Goal: Transaction & Acquisition: Purchase product/service

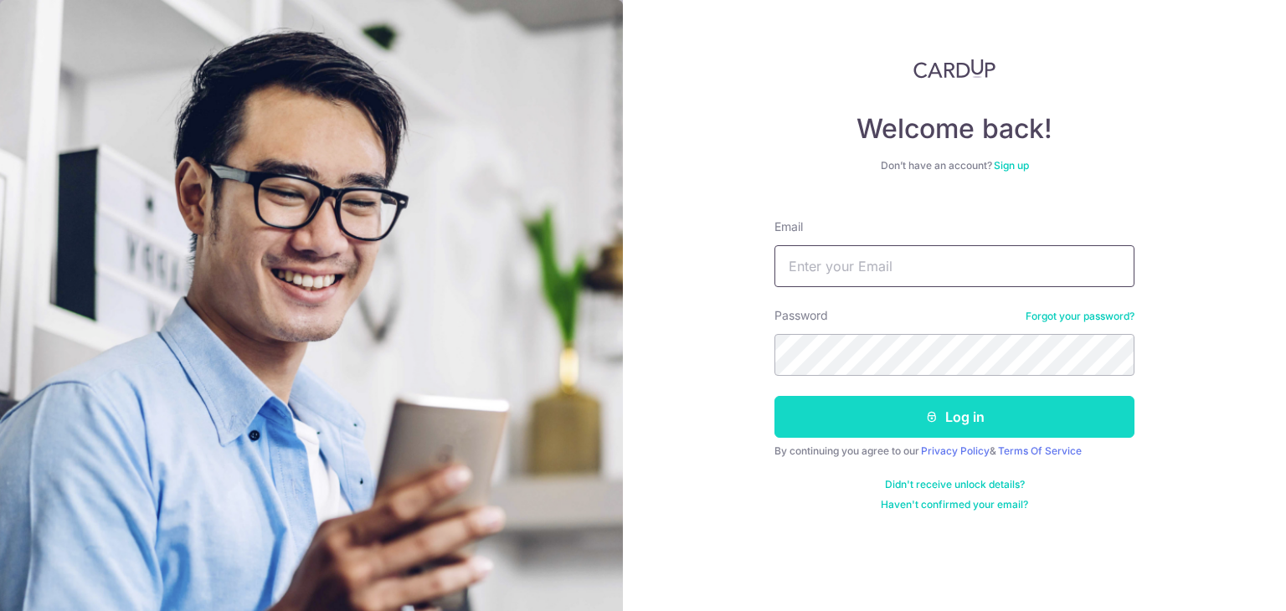
type input "admin@luccavudor.com"
click at [882, 419] on button "Log in" at bounding box center [954, 417] width 360 height 42
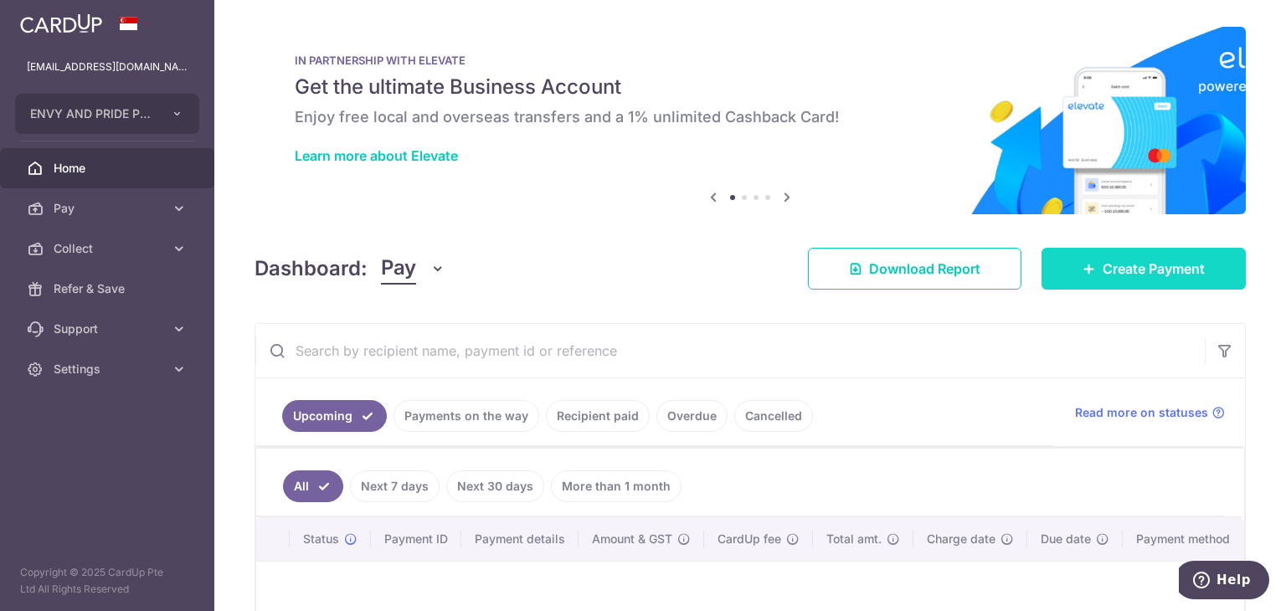
click at [1085, 269] on icon at bounding box center [1088, 268] width 13 height 13
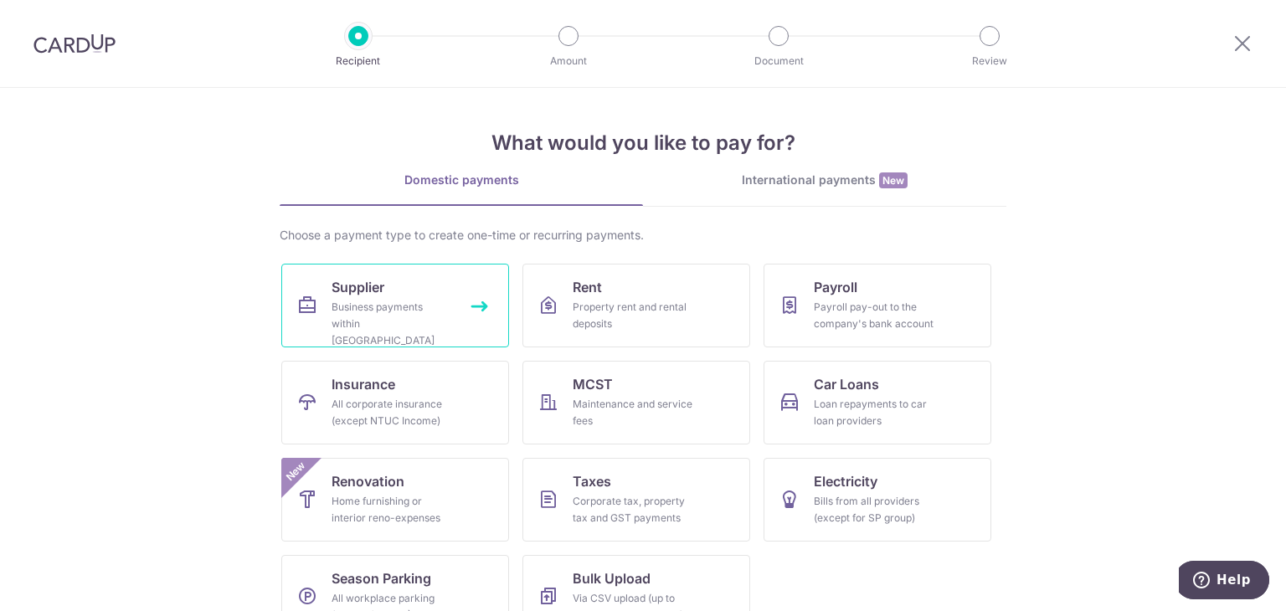
click at [367, 299] on div "Business payments within Singapore" at bounding box center [391, 324] width 121 height 50
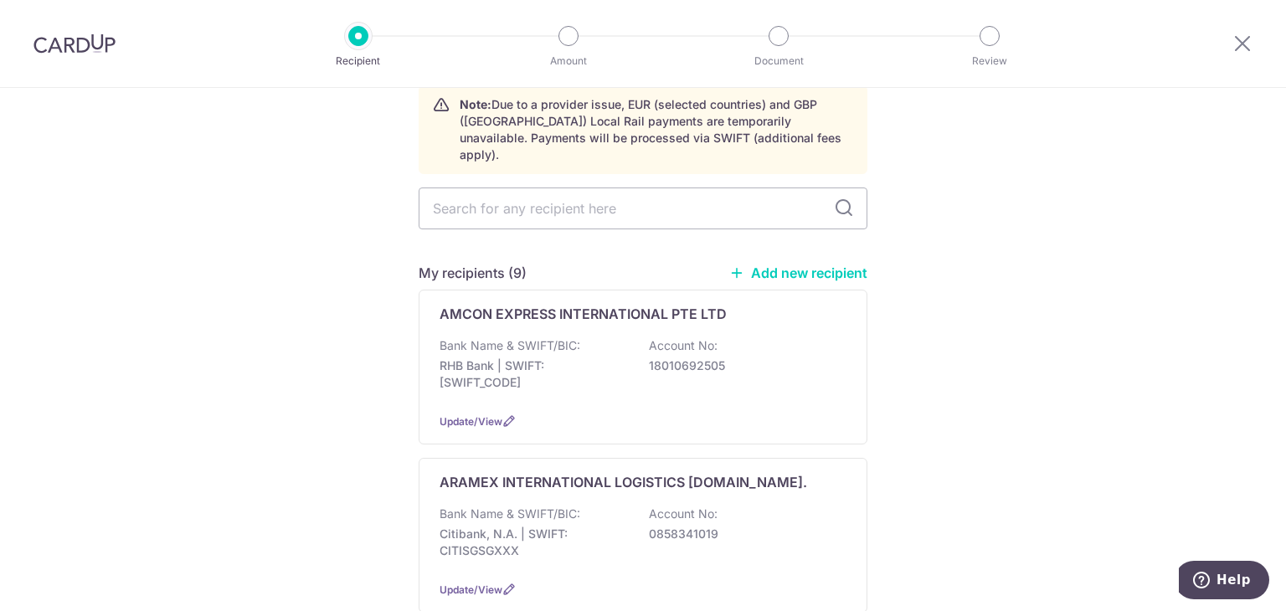
scroll to position [80, 0]
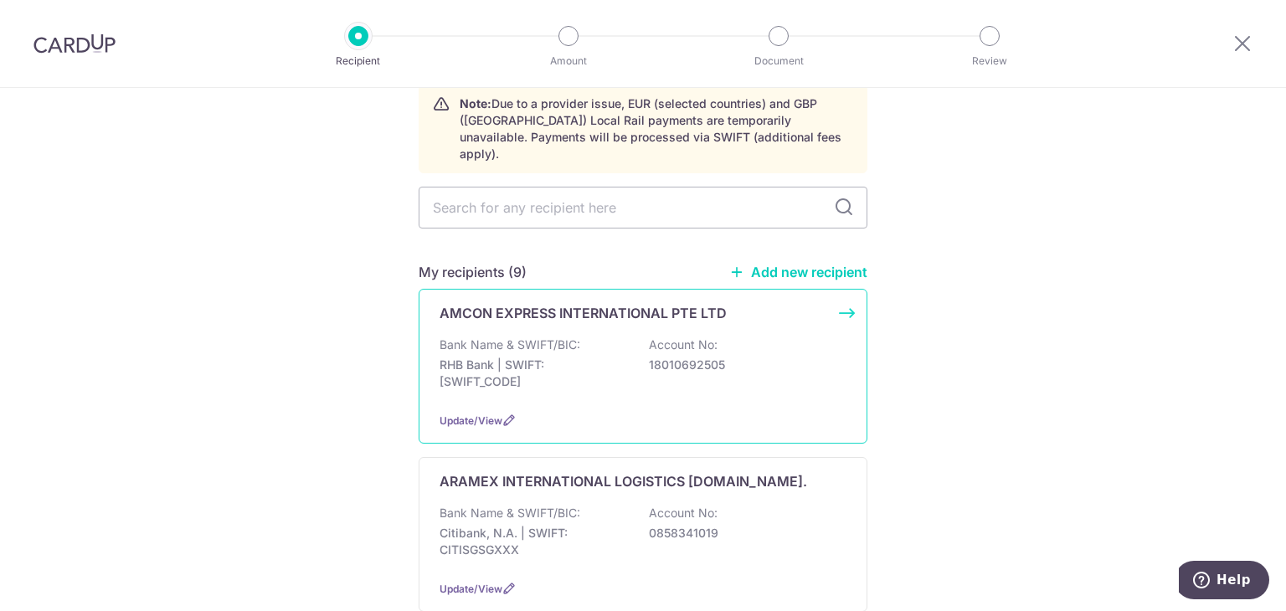
click at [649, 336] on p "Account No:" at bounding box center [683, 344] width 69 height 17
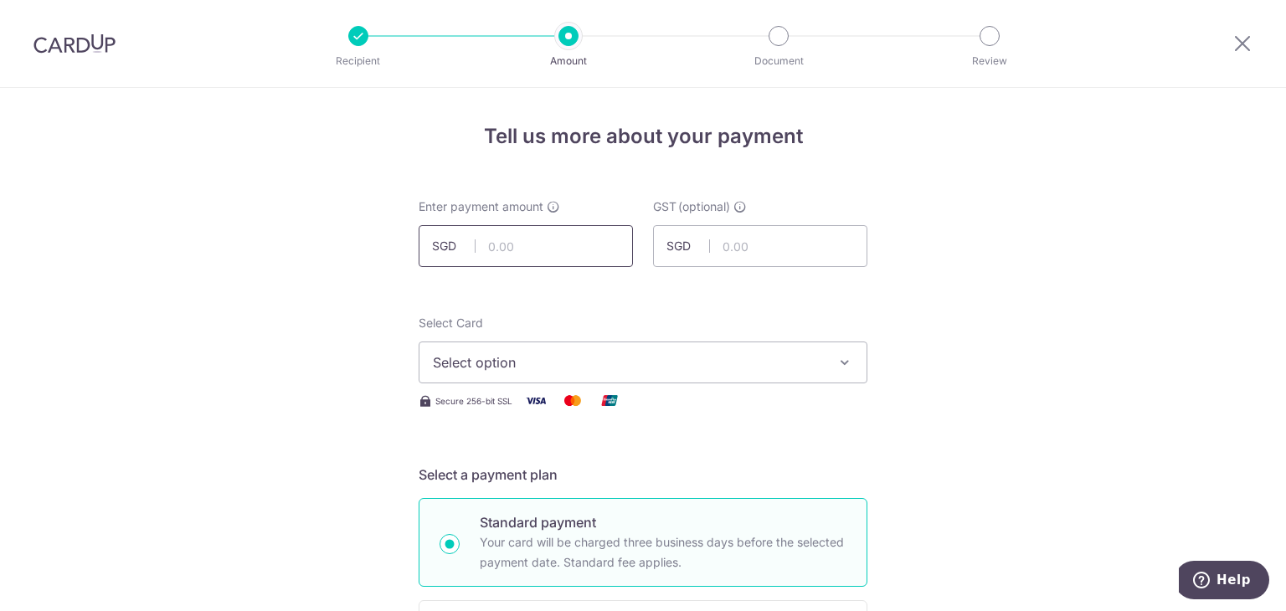
click at [507, 242] on input "text" at bounding box center [525, 246] width 214 height 42
click at [536, 252] on input "1,324.00" at bounding box center [525, 246] width 214 height 42
type input "1,324.31"
click at [505, 370] on span "Select option" at bounding box center [628, 362] width 390 height 20
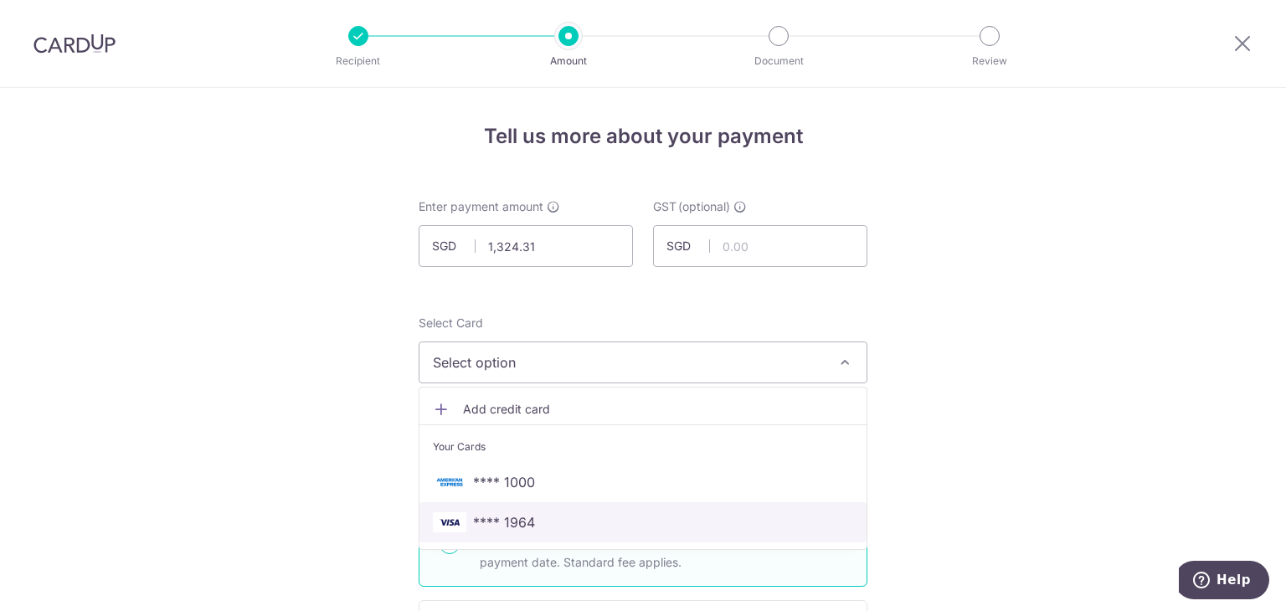
click at [531, 513] on span "**** 1964" at bounding box center [643, 522] width 420 height 20
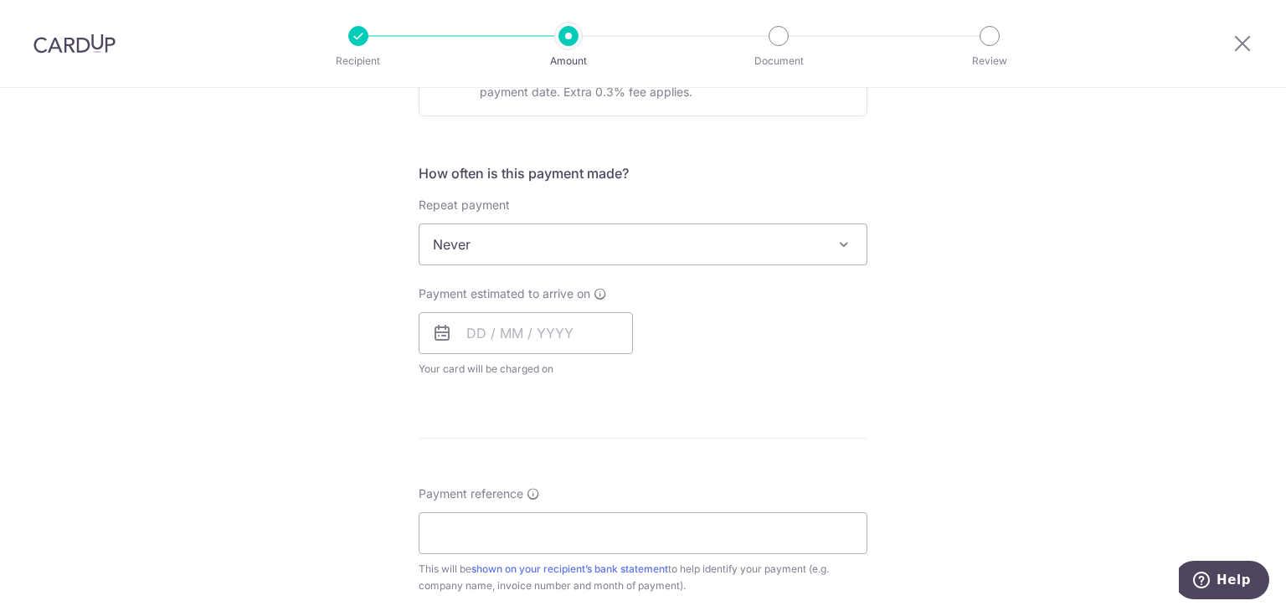
scroll to position [572, 0]
click at [508, 326] on input "text" at bounding box center [525, 333] width 214 height 42
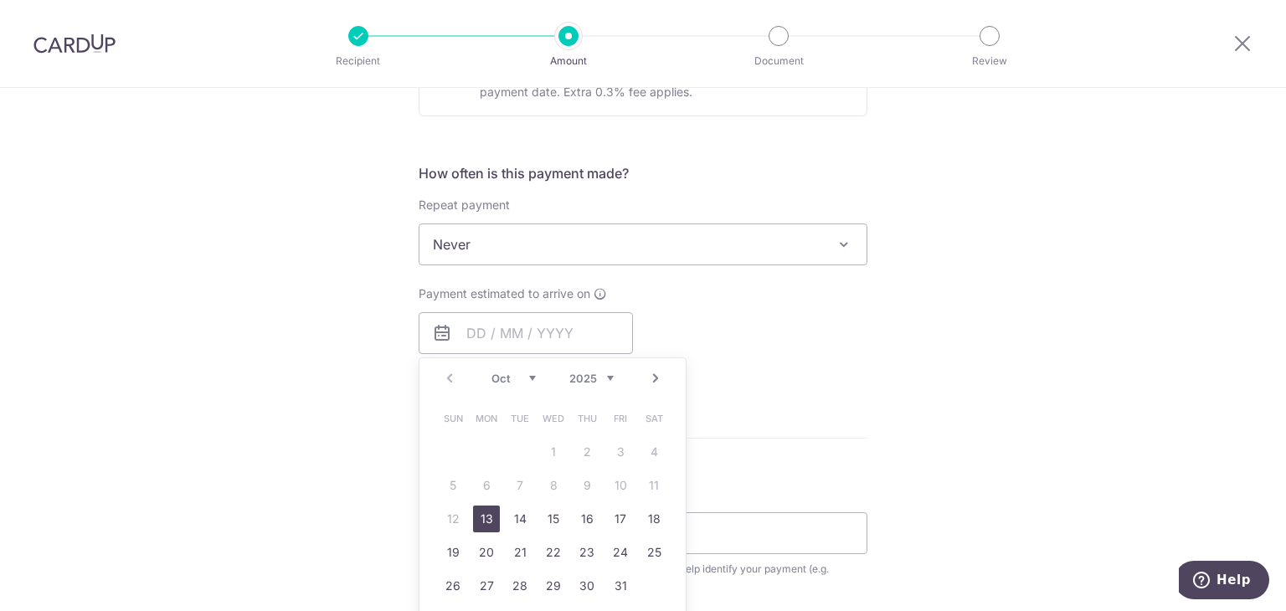
click at [480, 516] on link "13" at bounding box center [486, 518] width 27 height 27
type input "[DATE]"
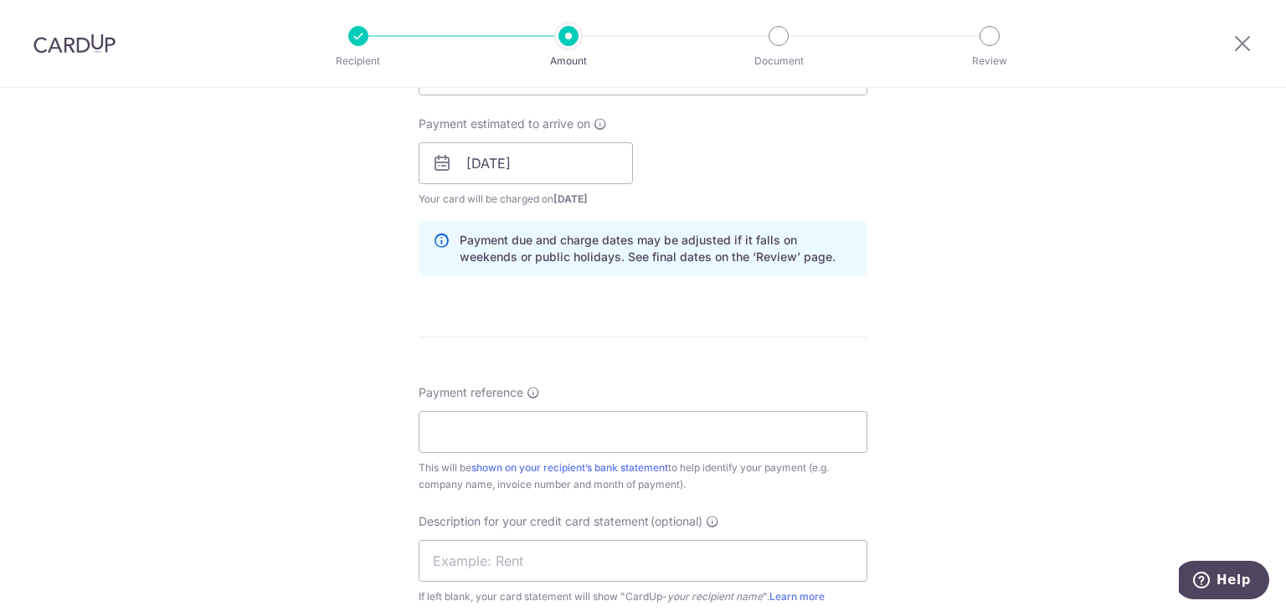
scroll to position [743, 0]
click at [662, 427] on input "Payment reference" at bounding box center [642, 431] width 449 height 42
type input "envy and pride"
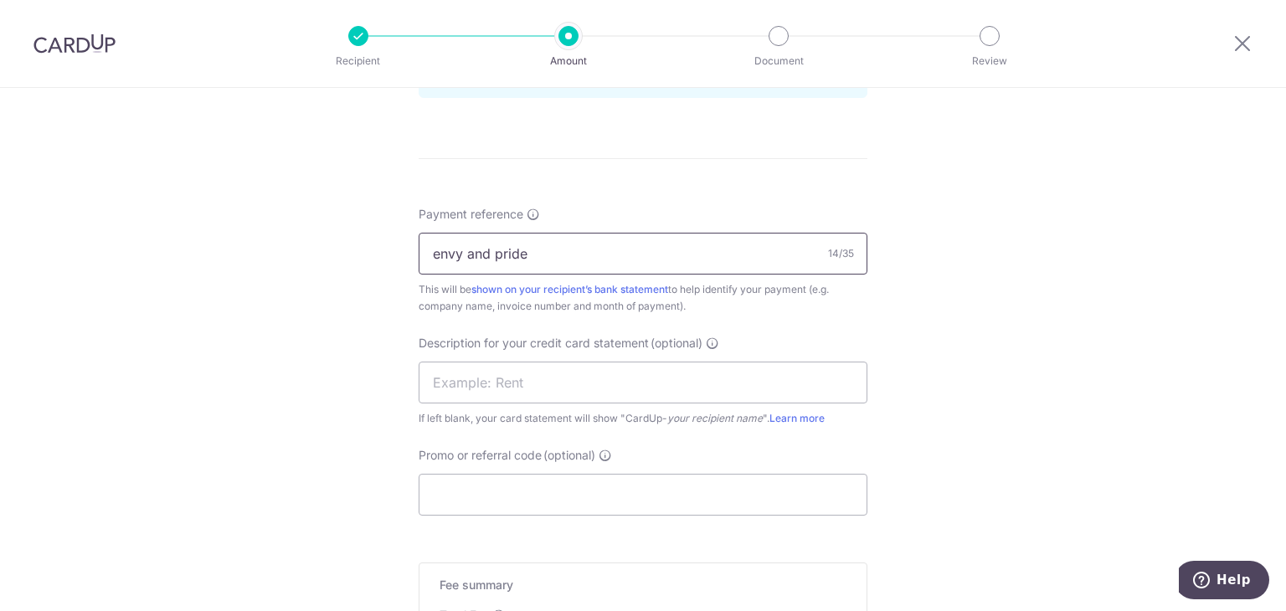
scroll to position [922, 0]
click at [509, 383] on input "text" at bounding box center [642, 381] width 449 height 42
type input "Amcon"
click at [486, 500] on input "Promo or referral code (optional)" at bounding box center [642, 493] width 449 height 42
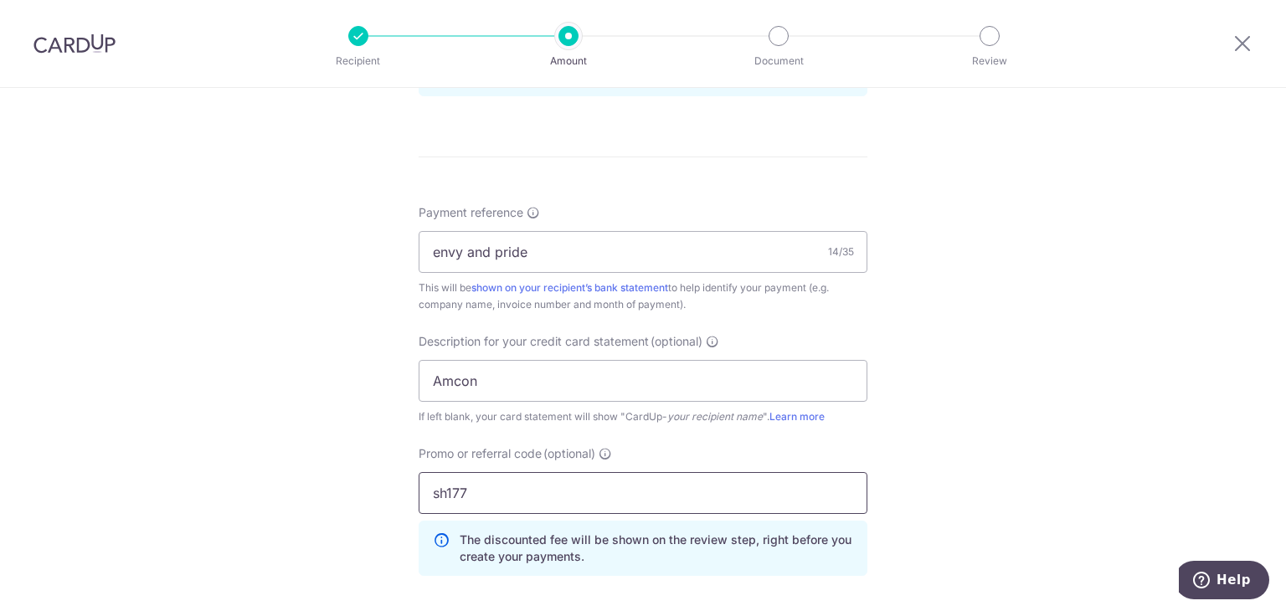
type input "sh177"
click at [1093, 528] on div "Tell us more about your payment Enter payment amount SGD 1,324.31 1324.31 GST (…" at bounding box center [643, 51] width 1286 height 1770
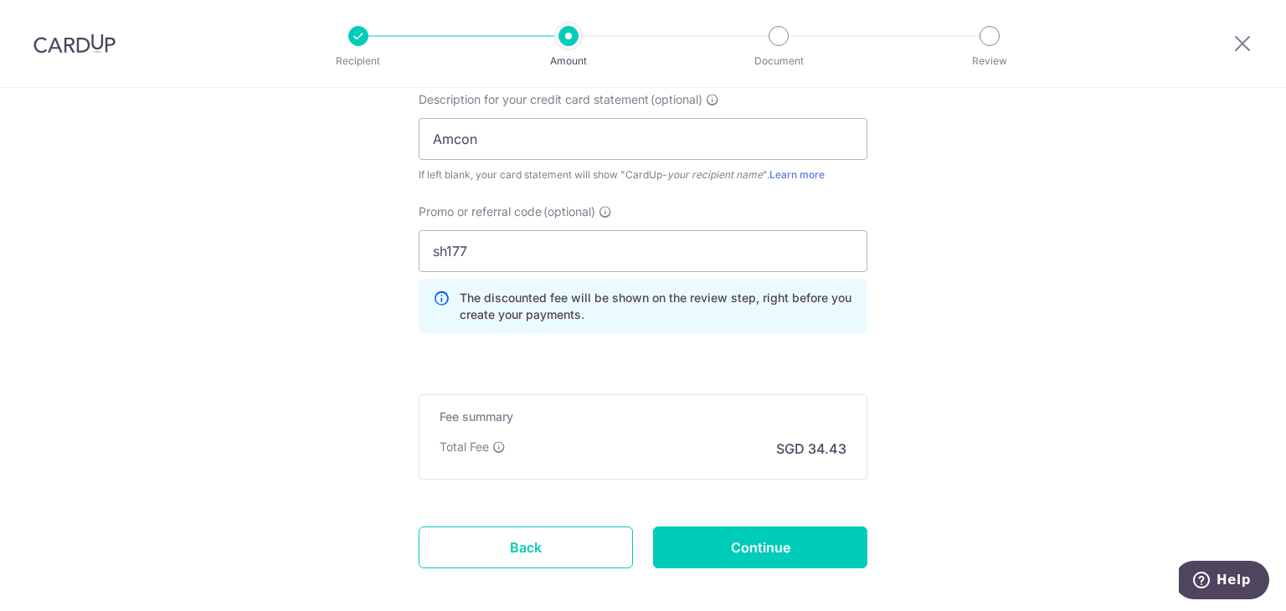
scroll to position [1244, 0]
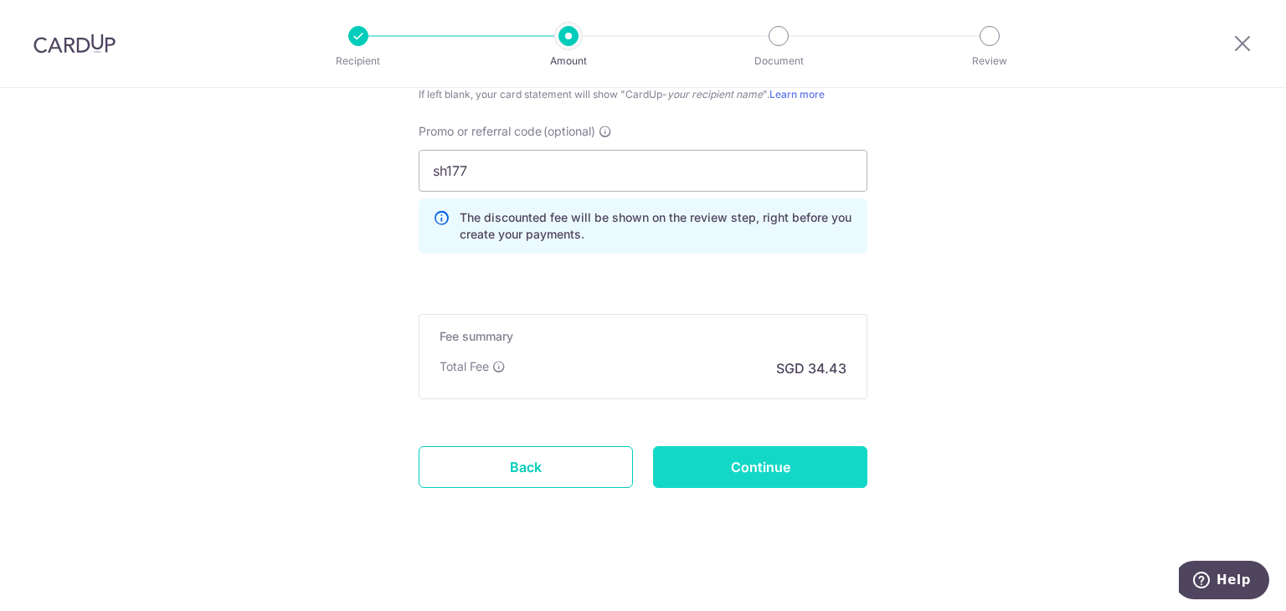
click at [757, 466] on input "Continue" at bounding box center [760, 467] width 214 height 42
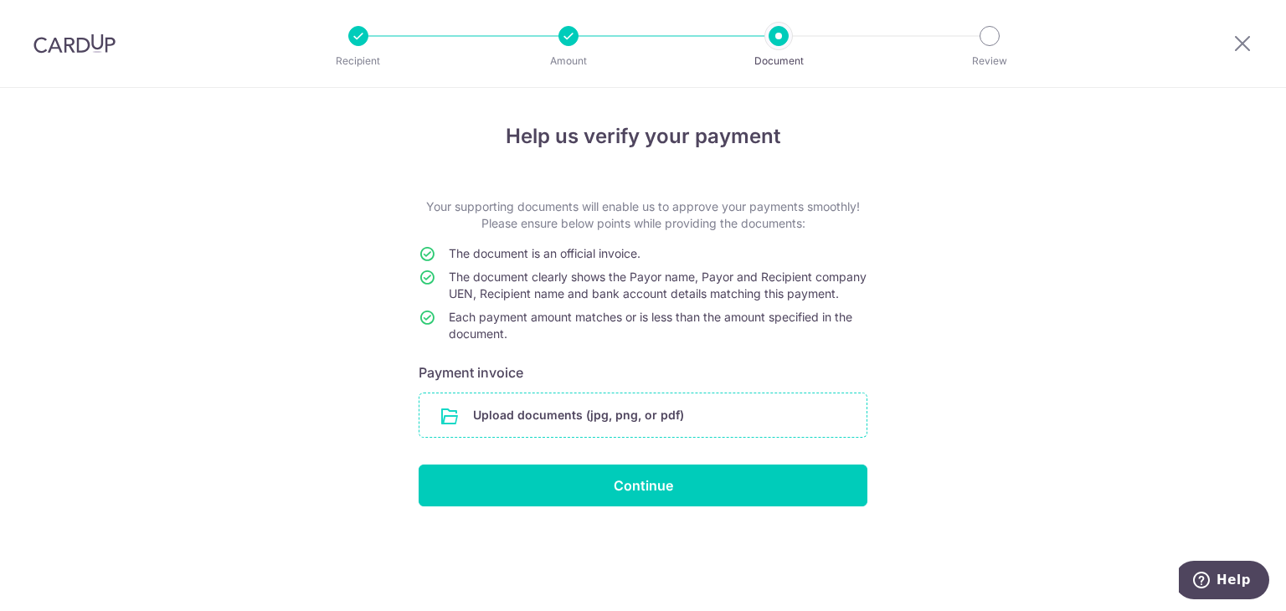
click at [649, 423] on input "file" at bounding box center [642, 415] width 447 height 44
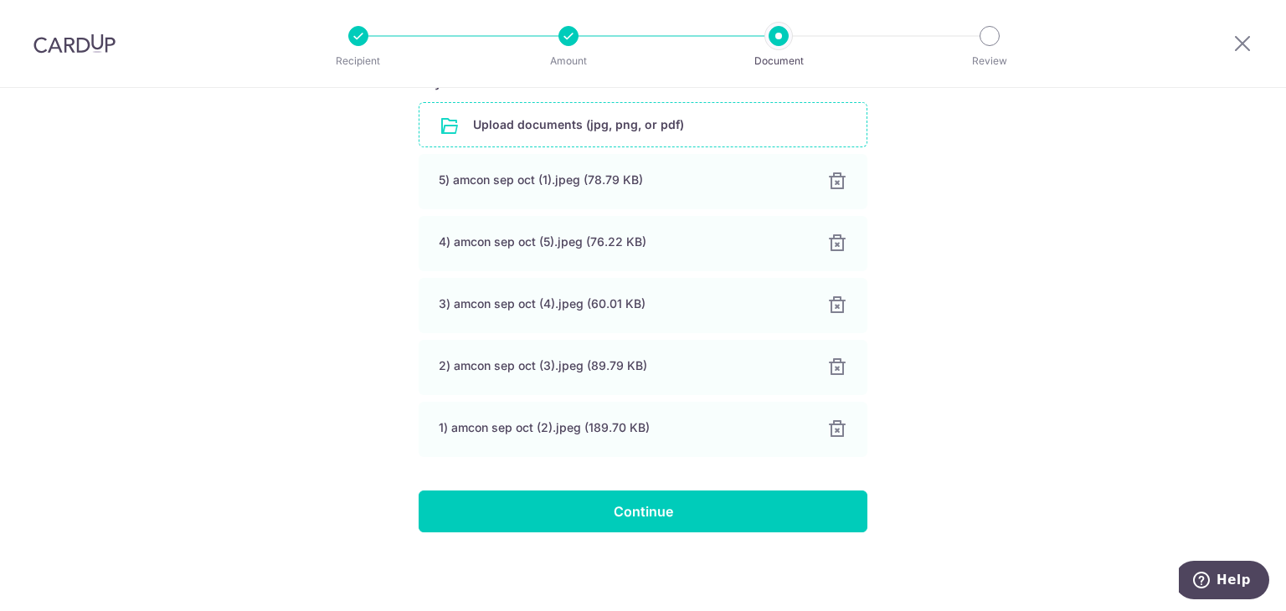
scroll to position [305, 0]
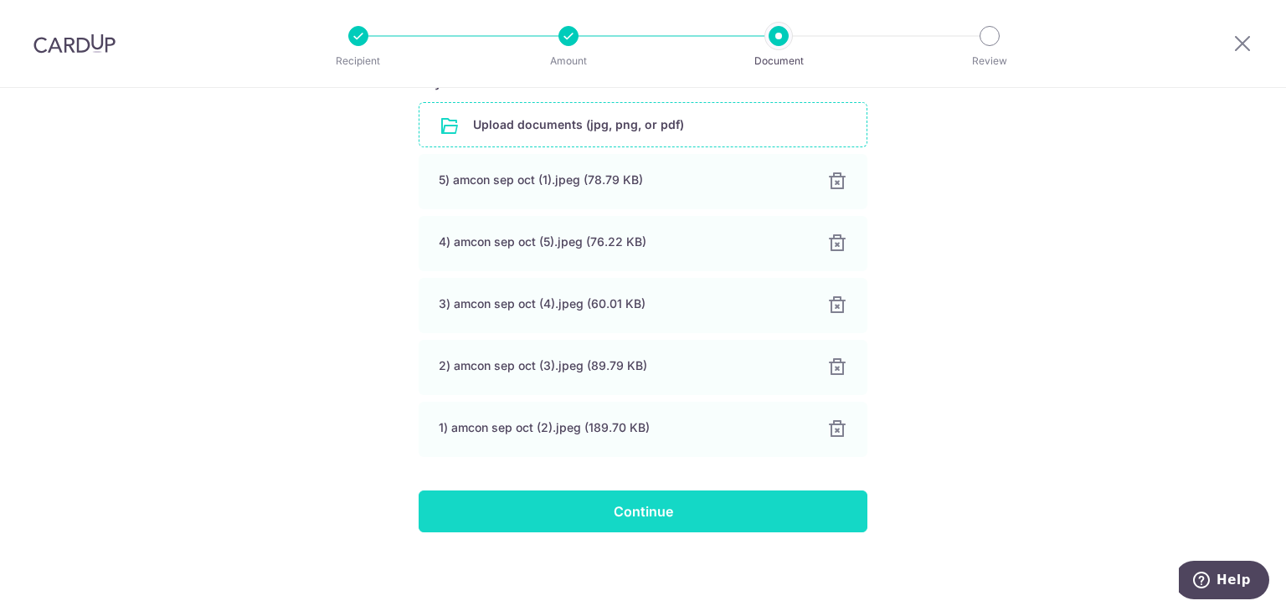
click at [592, 511] on input "Continue" at bounding box center [642, 511] width 449 height 42
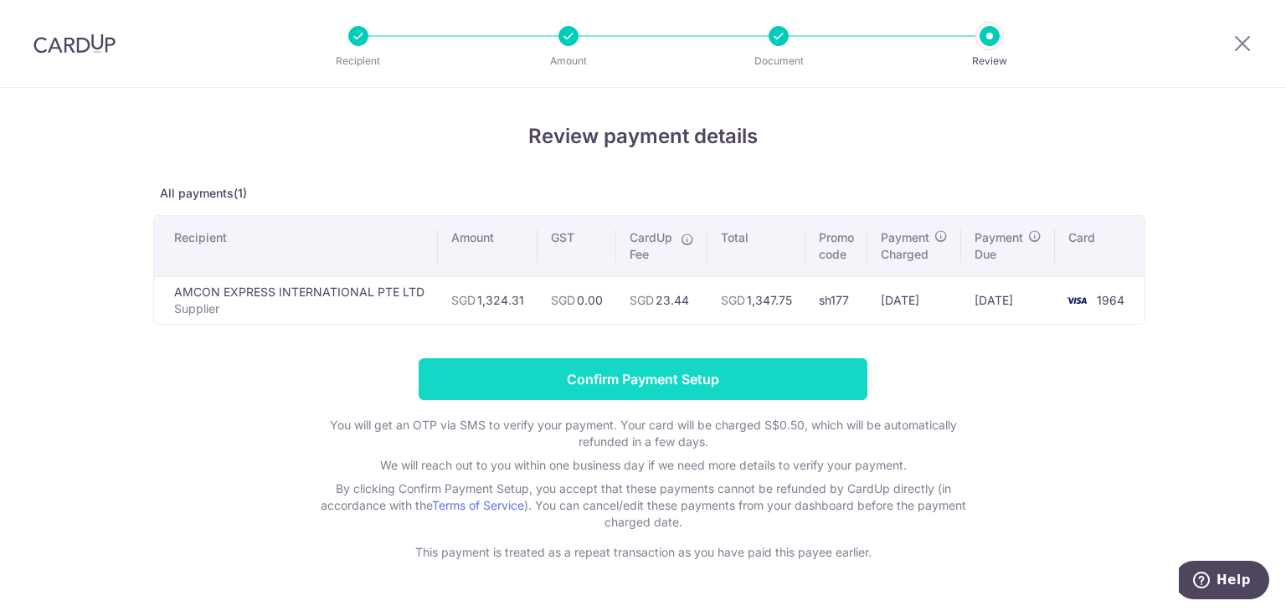
click at [733, 374] on input "Confirm Payment Setup" at bounding box center [642, 379] width 449 height 42
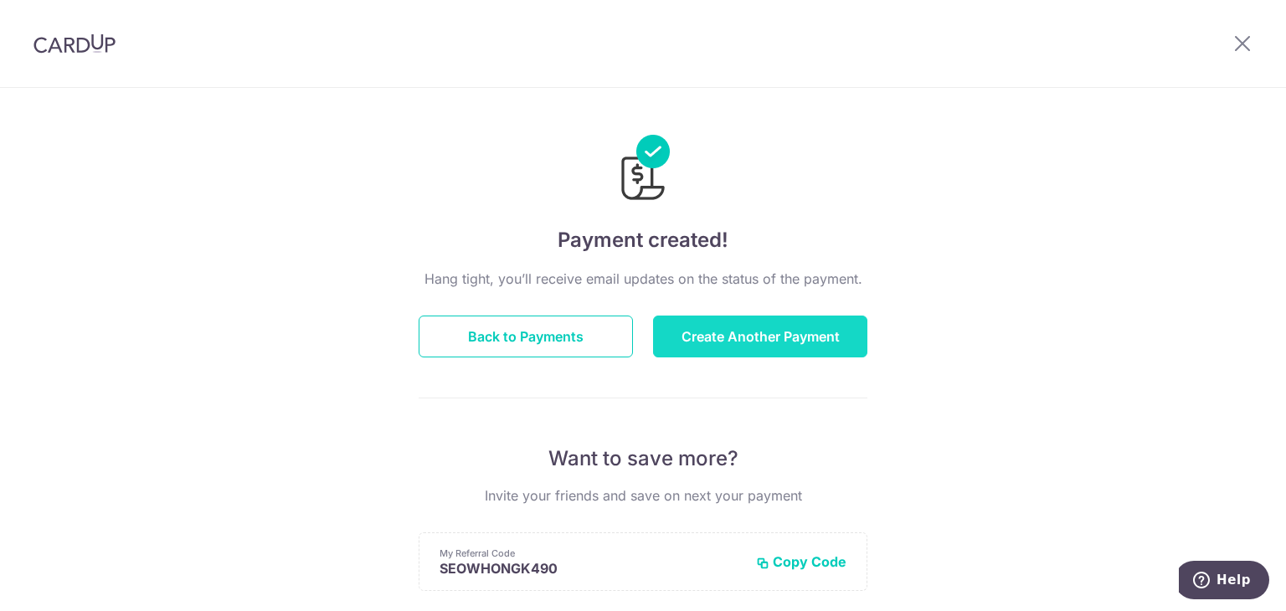
click at [732, 340] on button "Create Another Payment" at bounding box center [760, 337] width 214 height 42
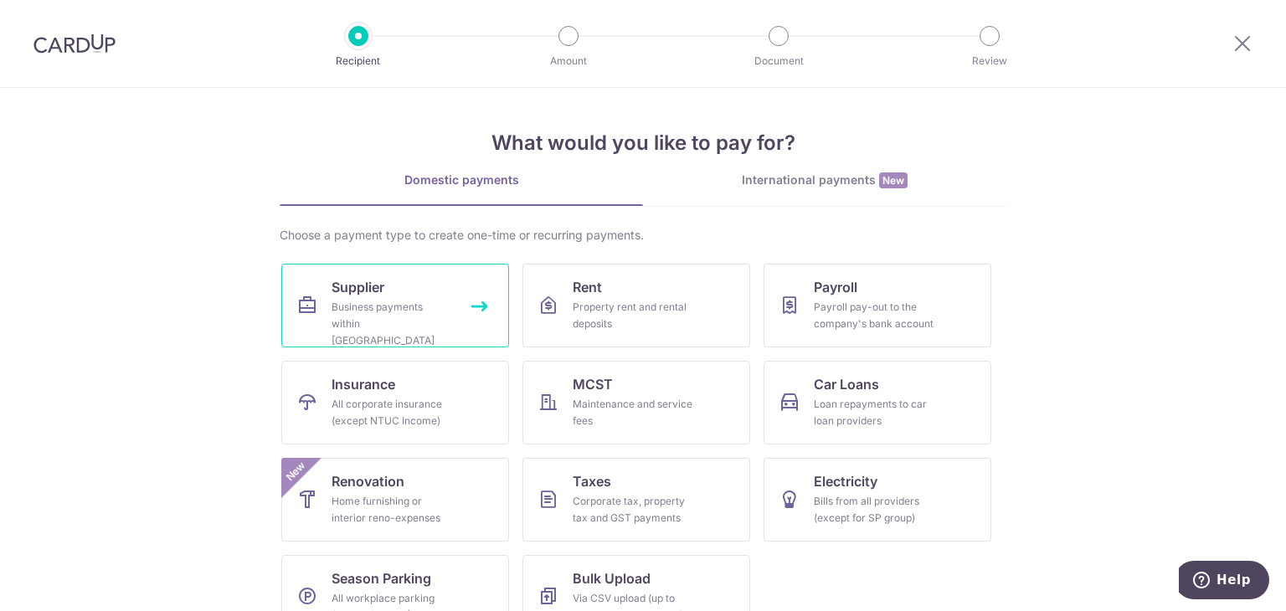
click at [398, 329] on div "Business payments within Singapore" at bounding box center [391, 324] width 121 height 50
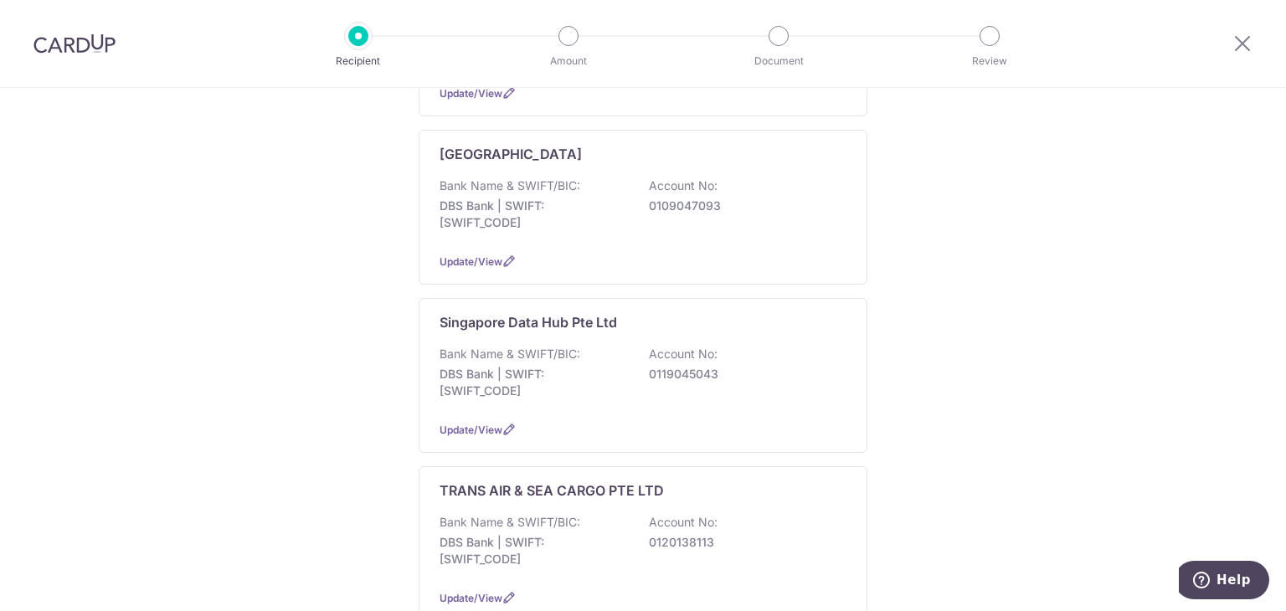
scroll to position [1280, 0]
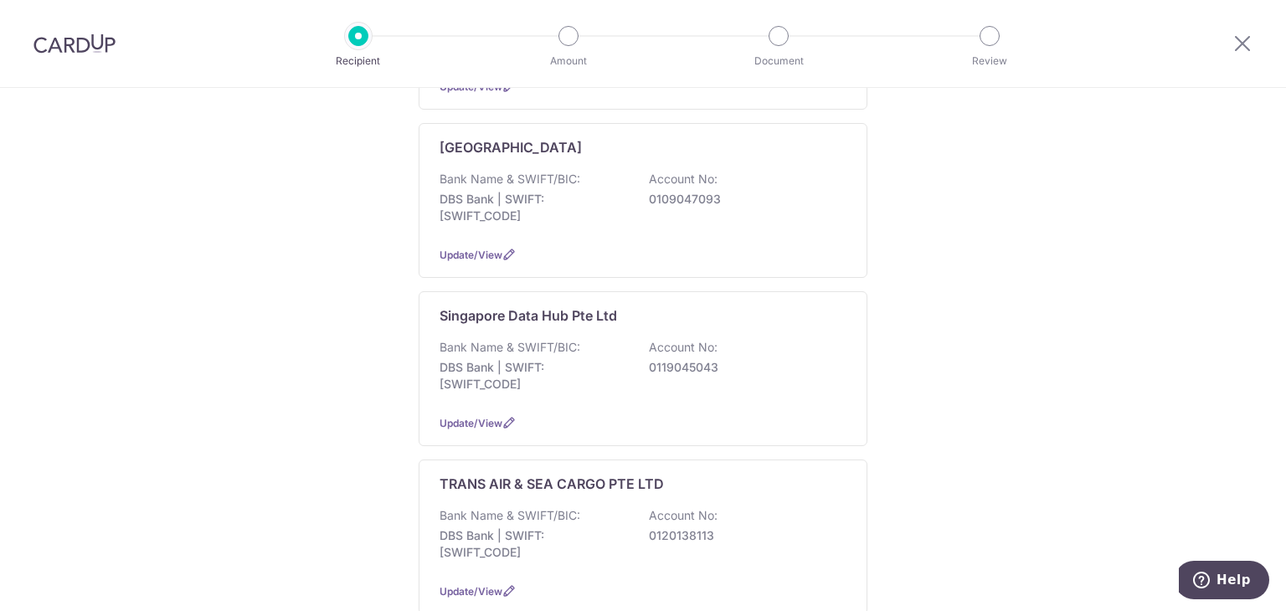
click at [516, 474] on p "TRANS AIR & SEA CARGO PTE LTD" at bounding box center [551, 484] width 224 height 20
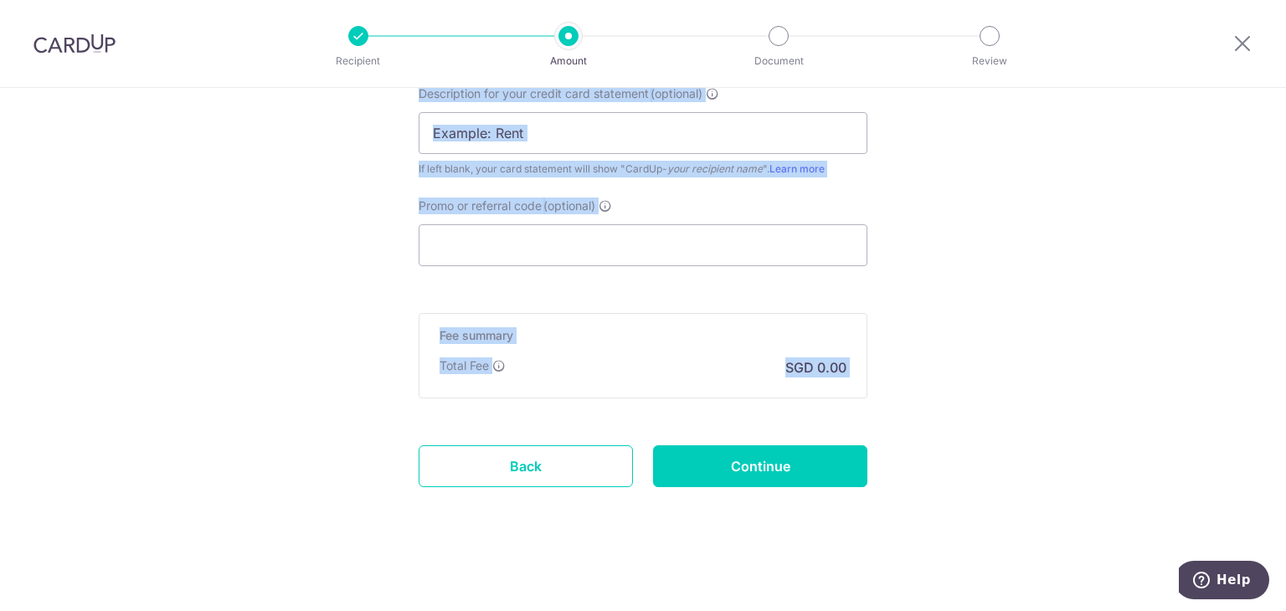
click at [800, 610] on html "Recipient Amount Document Review Tell us more about your payment Enter payment …" at bounding box center [643, 305] width 1286 height 611
click at [689, 152] on div "Description for your credit card statement (optional) If left blank, your card …" at bounding box center [642, 131] width 449 height 92
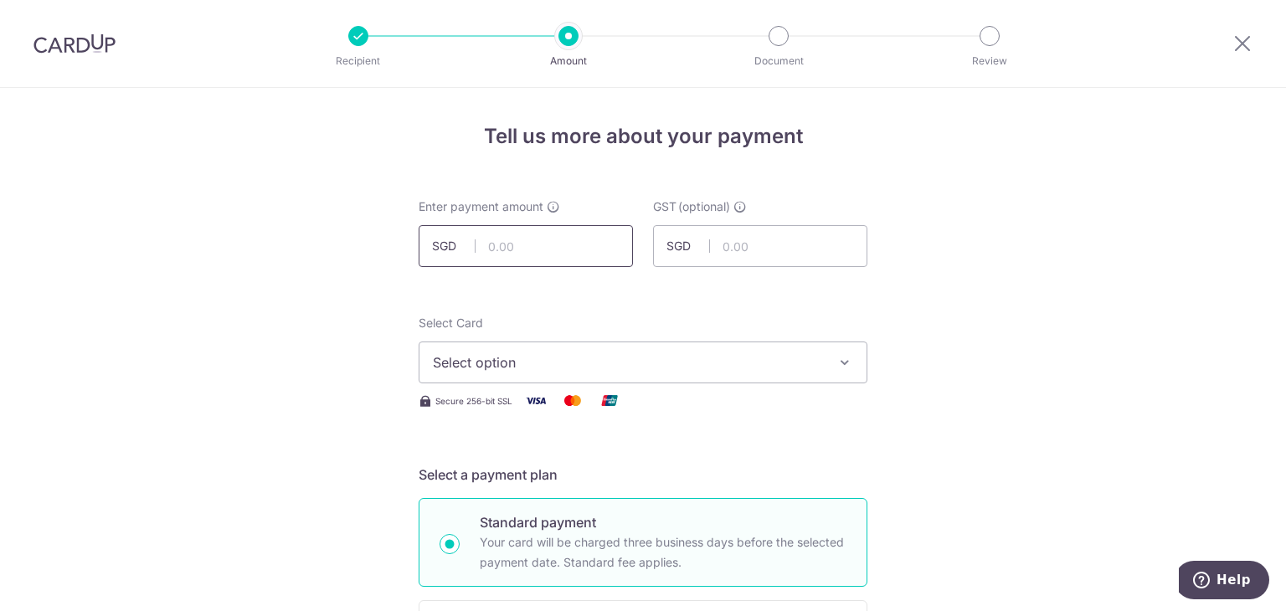
click at [564, 243] on input "text" at bounding box center [525, 246] width 214 height 42
type input "839.26"
click at [665, 379] on button "Select option" at bounding box center [642, 362] width 449 height 42
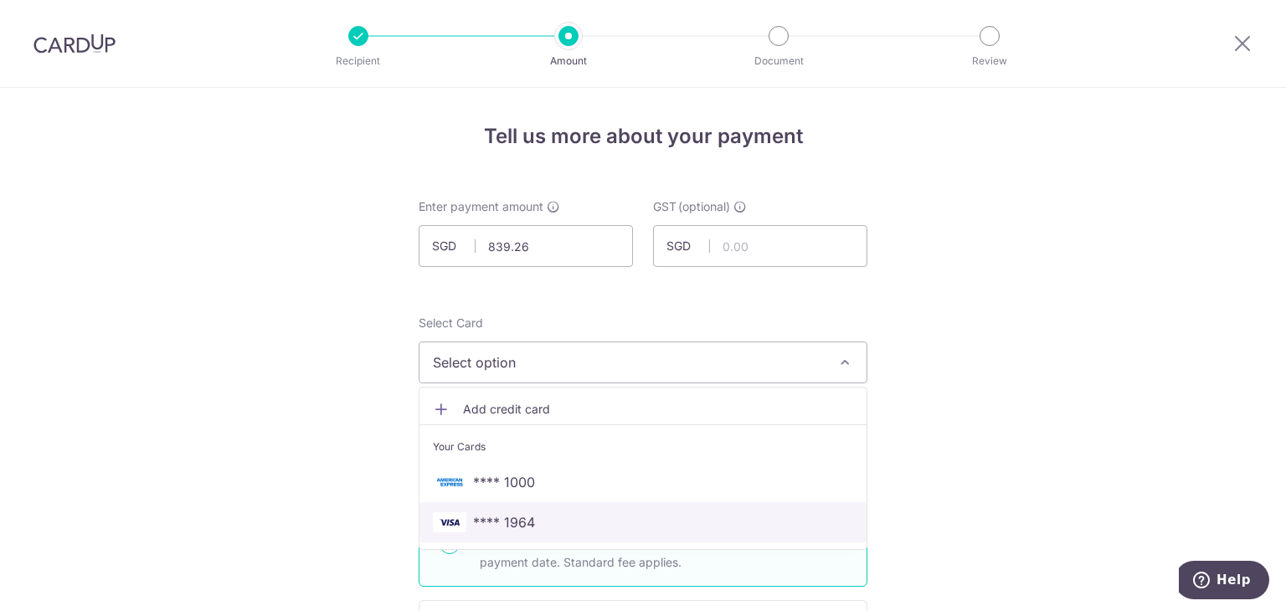
click at [501, 523] on span "**** 1964" at bounding box center [504, 522] width 62 height 20
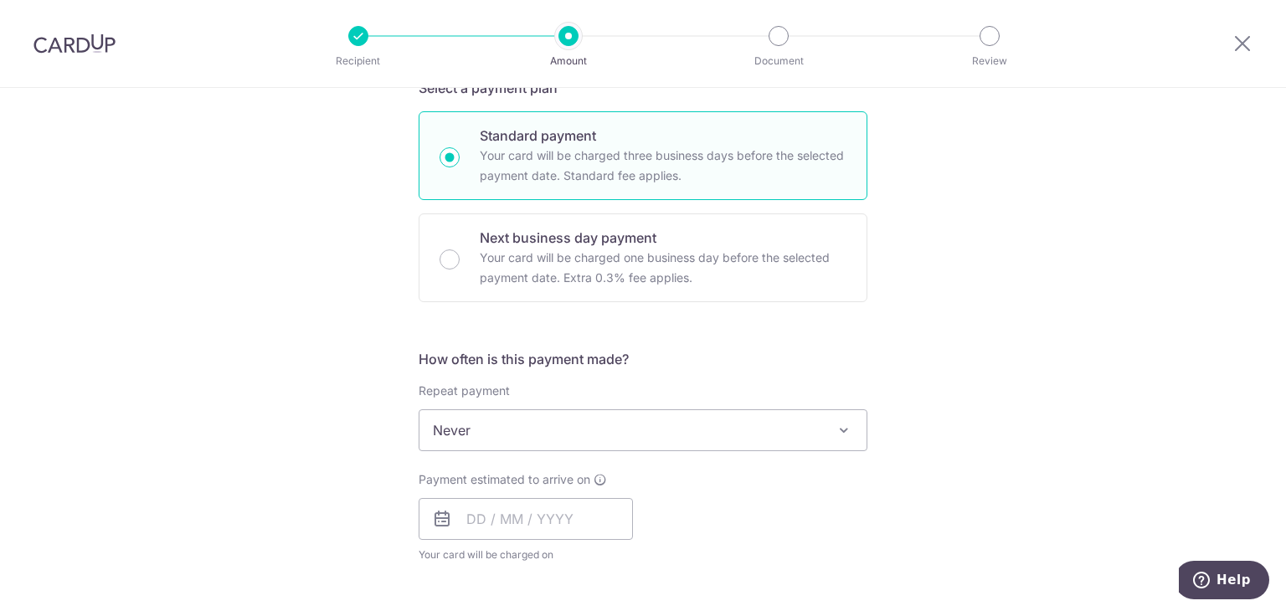
scroll to position [402, 0]
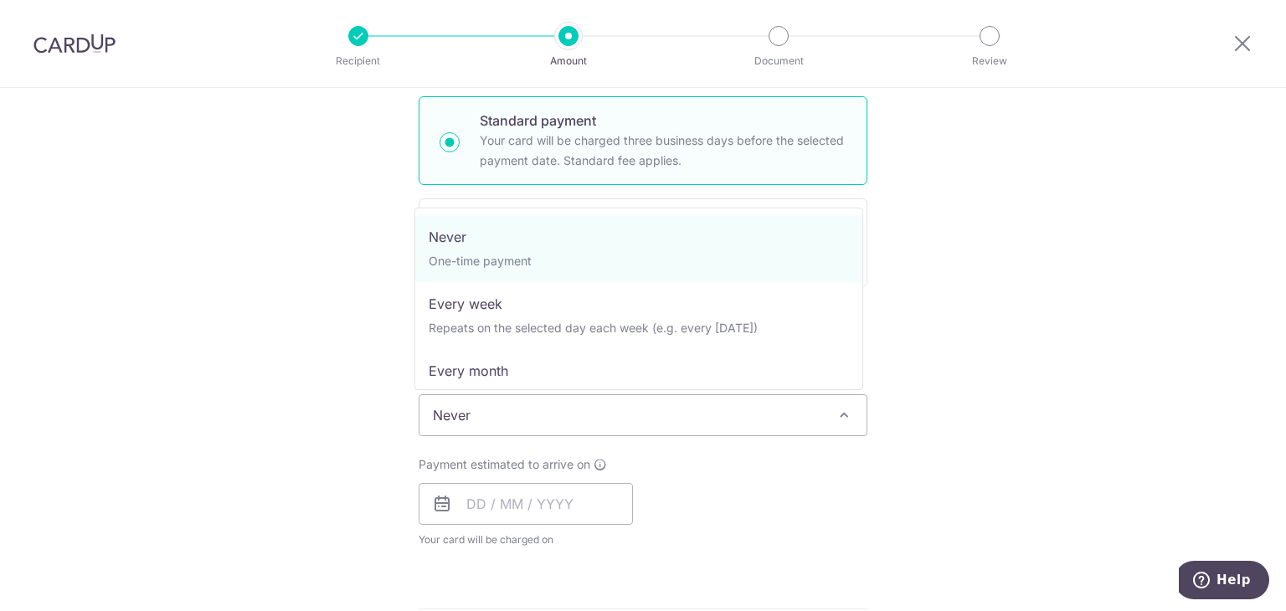
click at [584, 415] on span "Never" at bounding box center [642, 415] width 447 height 40
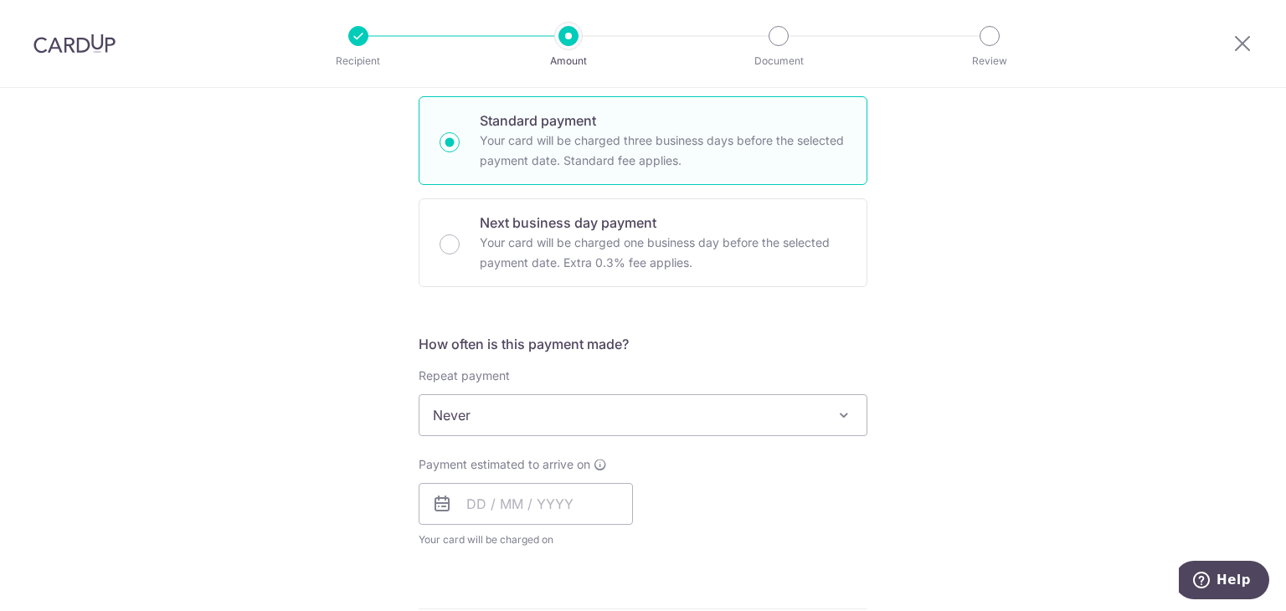
click at [584, 415] on span "Never" at bounding box center [642, 415] width 447 height 40
click at [519, 503] on input "text" at bounding box center [525, 504] width 214 height 42
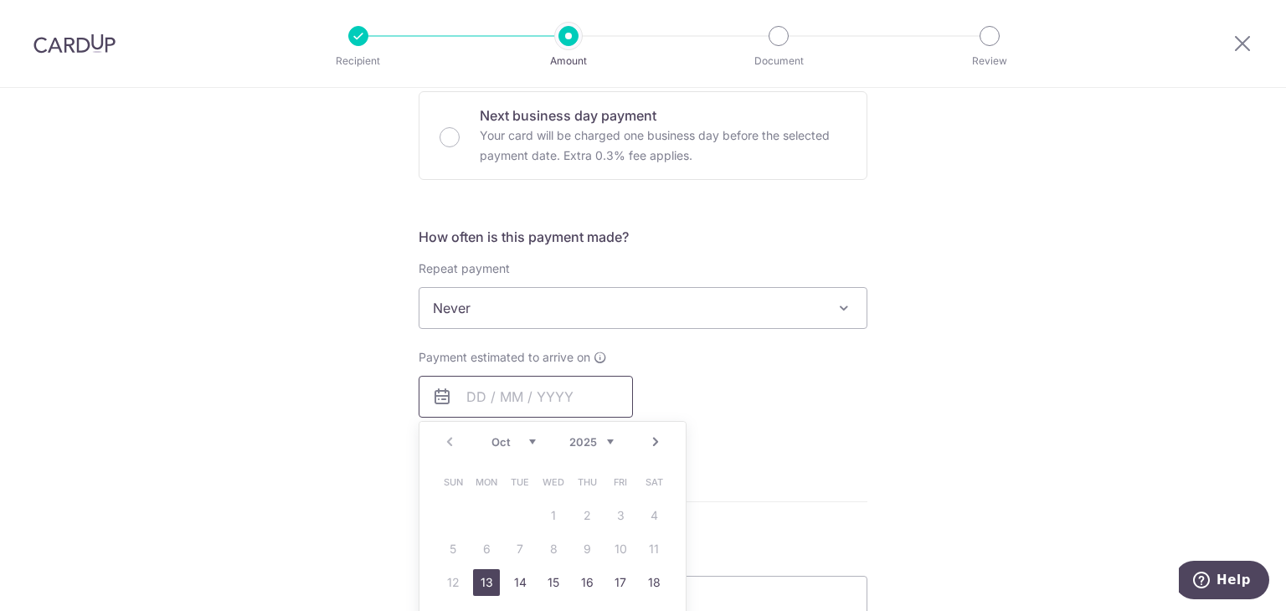
scroll to position [569, 0]
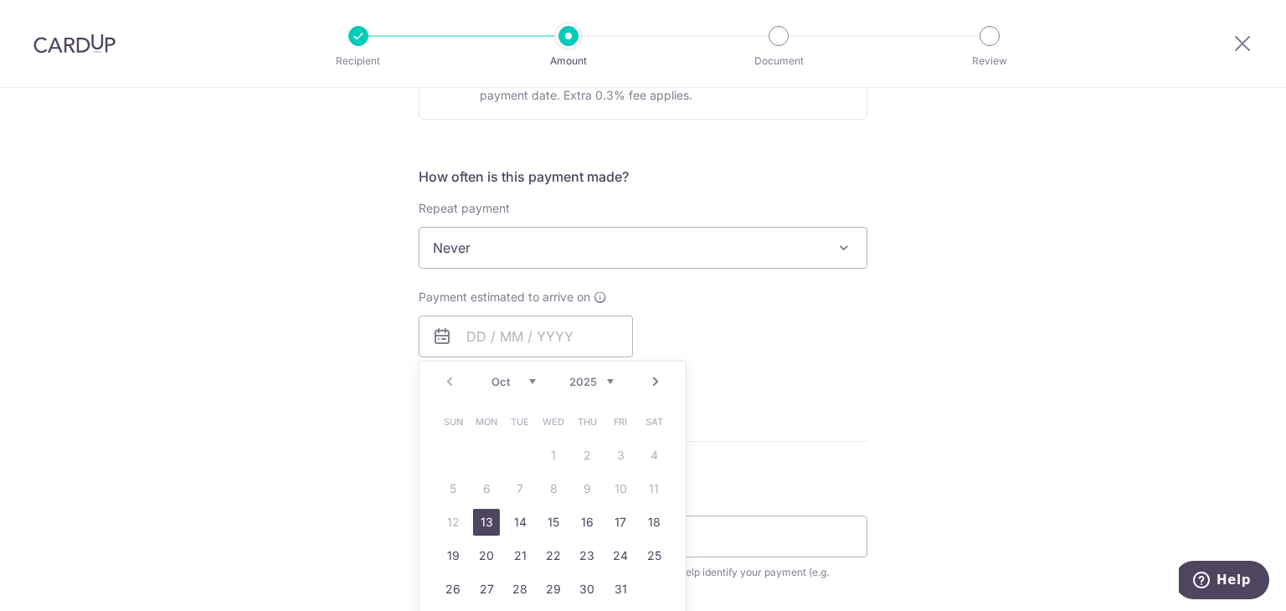
click at [484, 516] on link "13" at bounding box center [486, 522] width 27 height 27
type input "[DATE]"
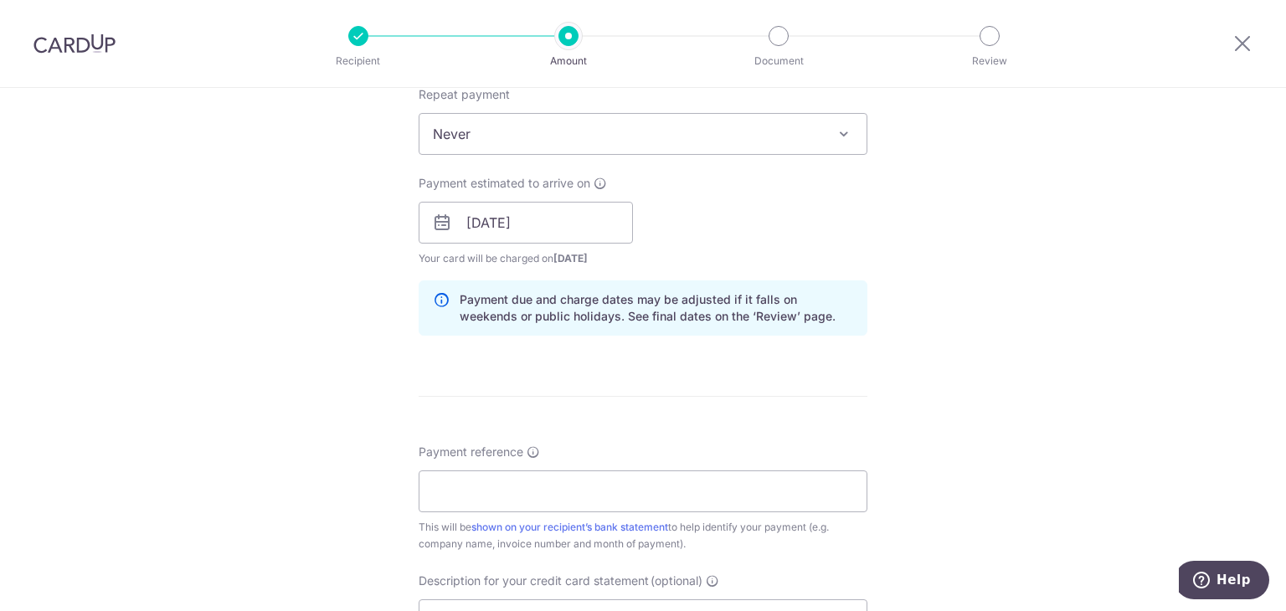
scroll to position [685, 0]
click at [470, 486] on input "Payment reference" at bounding box center [642, 490] width 449 height 42
type input "envy and pride"
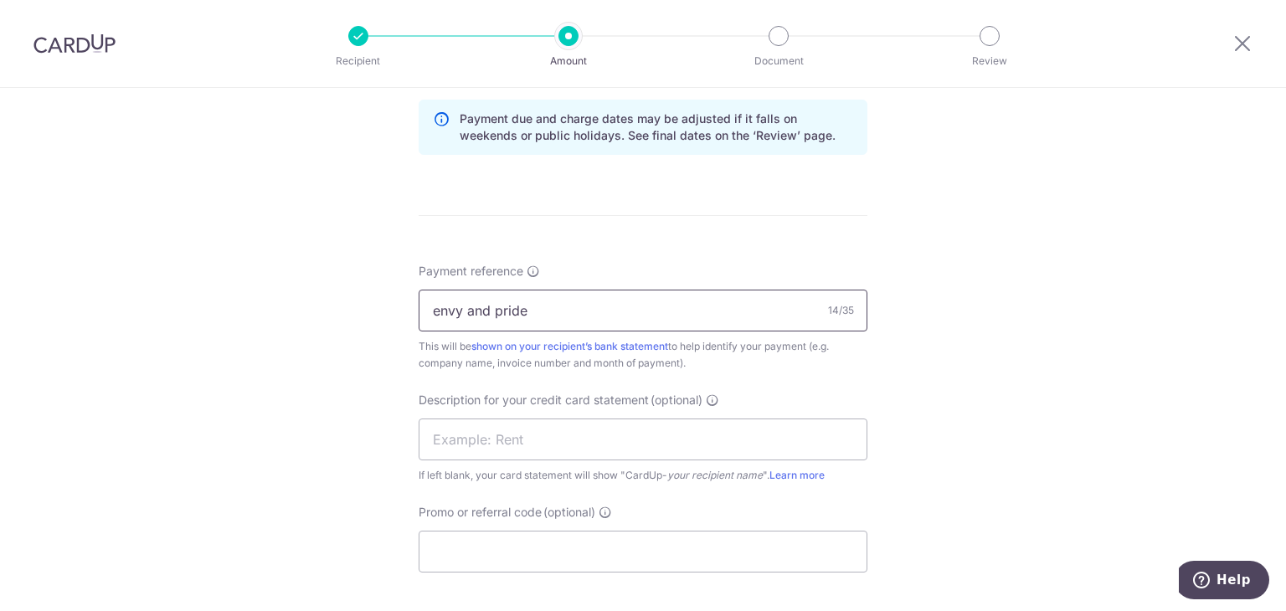
scroll to position [864, 0]
click at [559, 426] on input "text" at bounding box center [642, 439] width 449 height 42
type input "transair"
click at [486, 557] on input "Promo or referral code (optional)" at bounding box center [642, 552] width 449 height 42
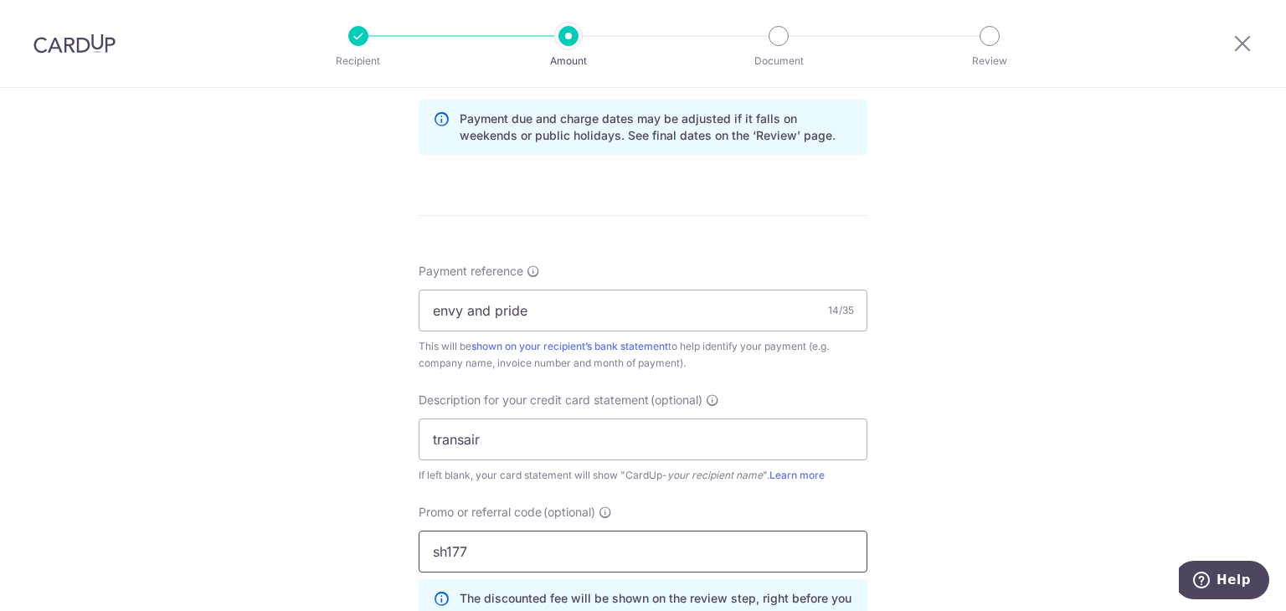
scroll to position [1202, 0]
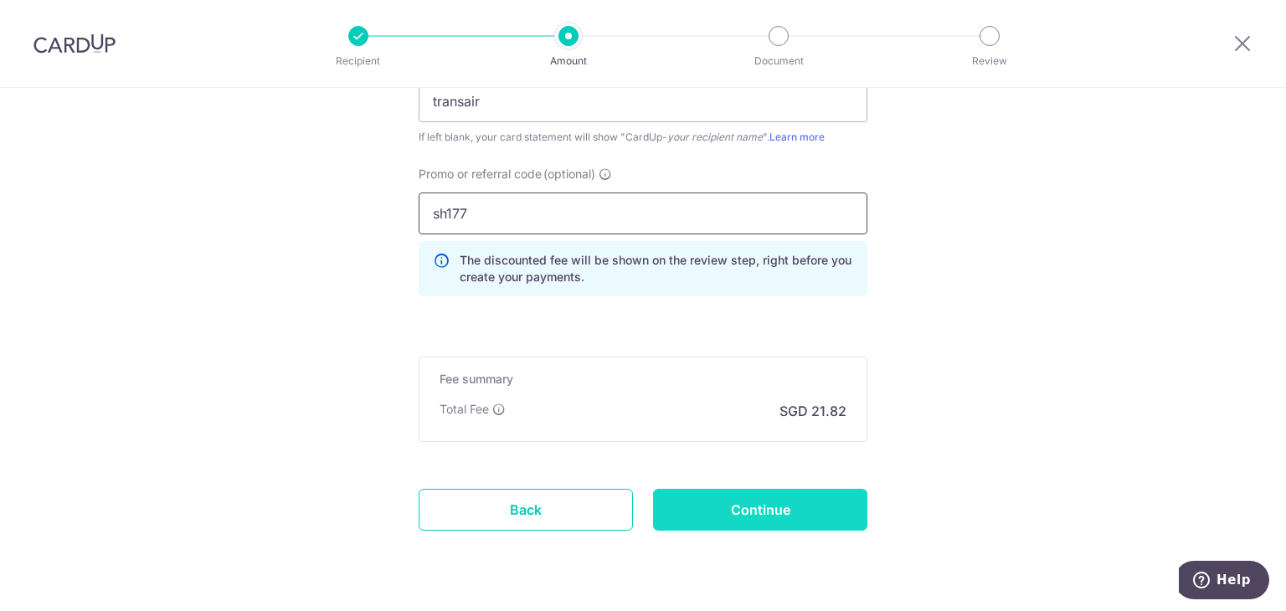
type input "sh177"
click at [752, 499] on input "Continue" at bounding box center [760, 510] width 214 height 42
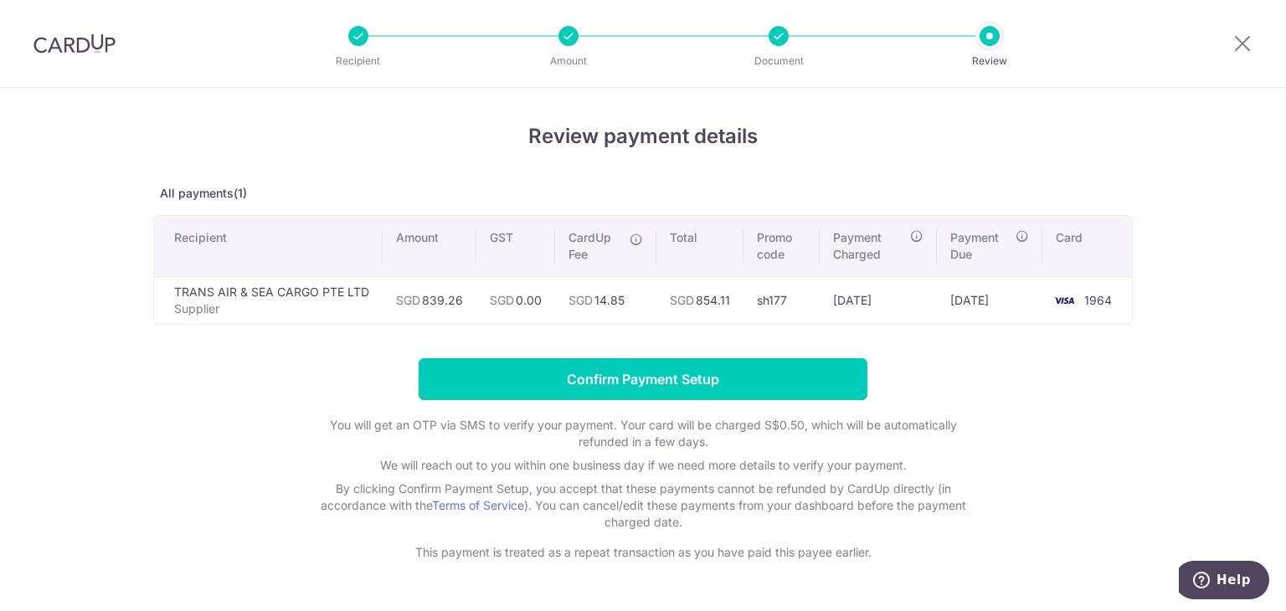
scroll to position [48, 0]
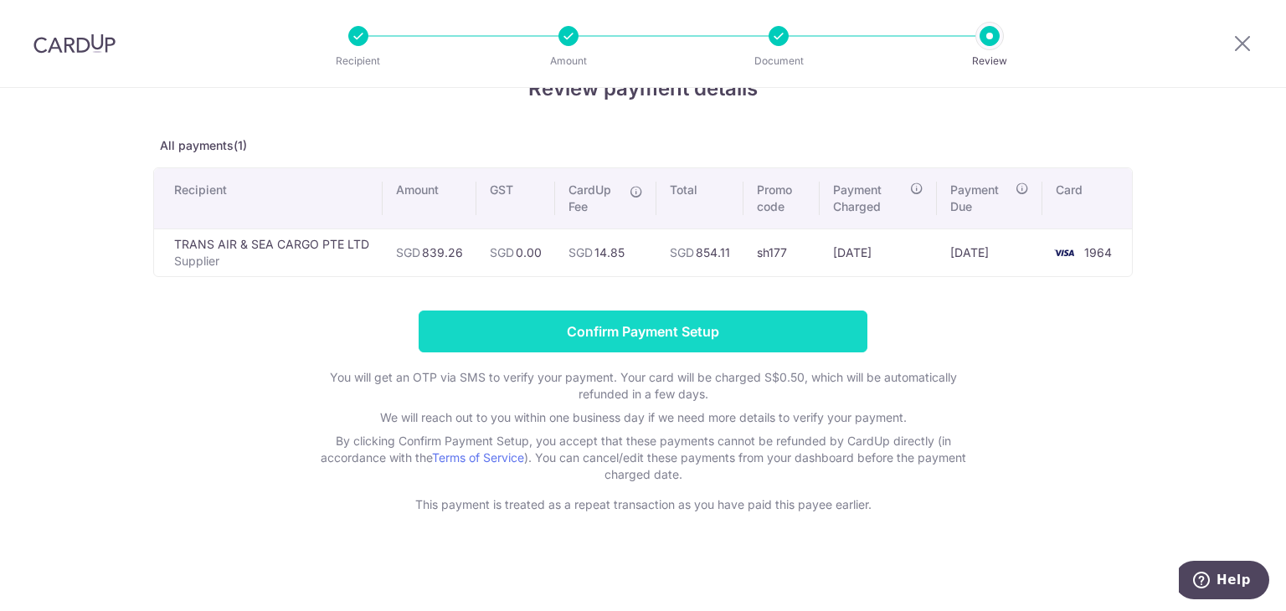
click at [569, 341] on input "Confirm Payment Setup" at bounding box center [642, 331] width 449 height 42
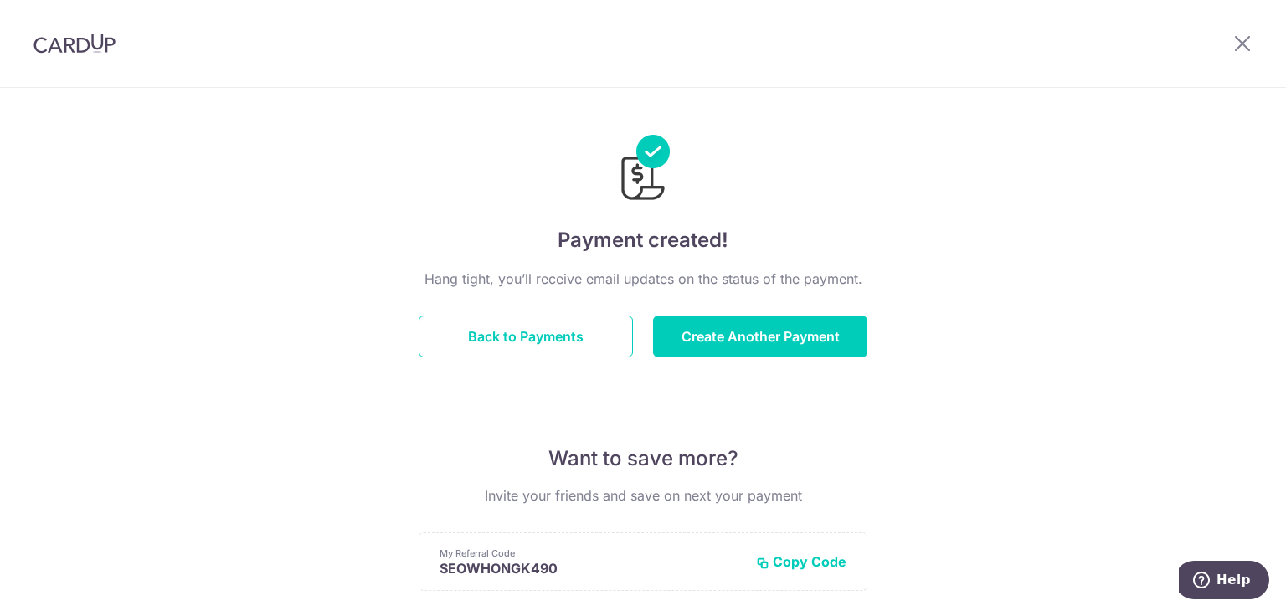
click at [66, 48] on img at bounding box center [74, 43] width 82 height 20
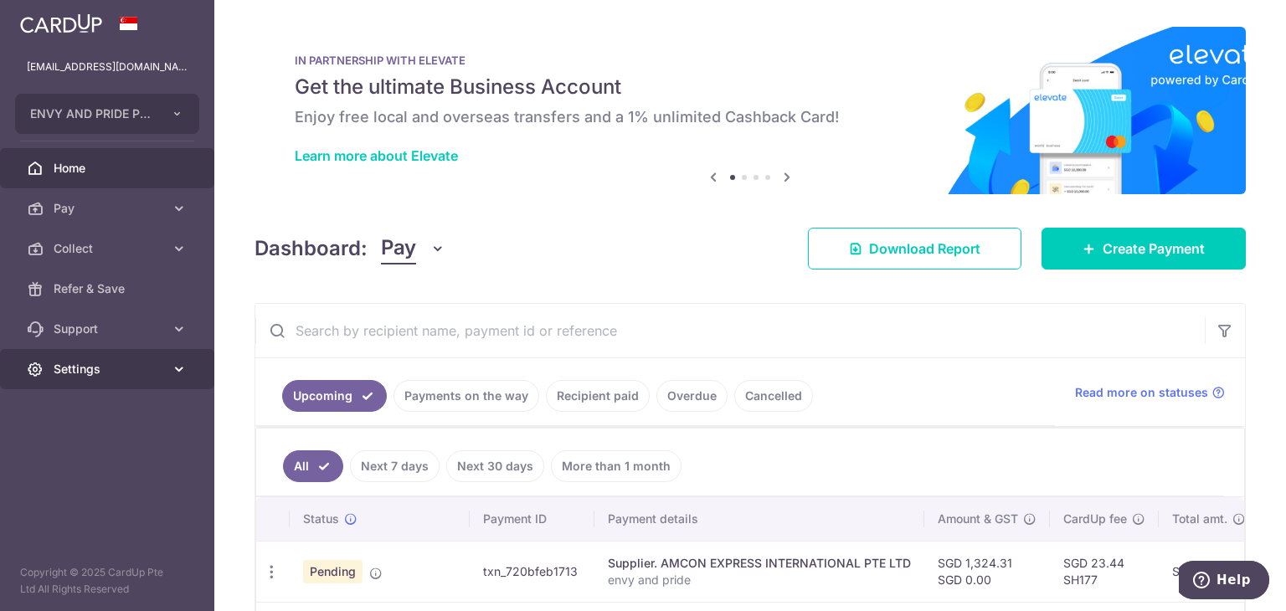
click at [179, 366] on icon at bounding box center [179, 369] width 17 height 17
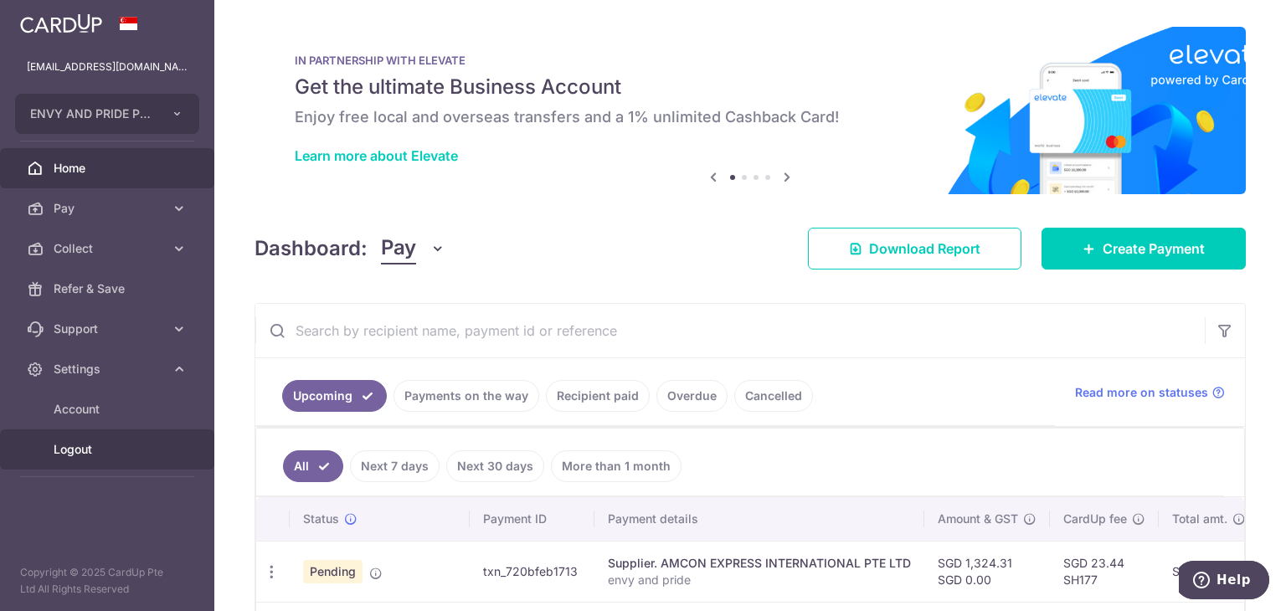
click at [127, 463] on link "Logout" at bounding box center [107, 449] width 214 height 40
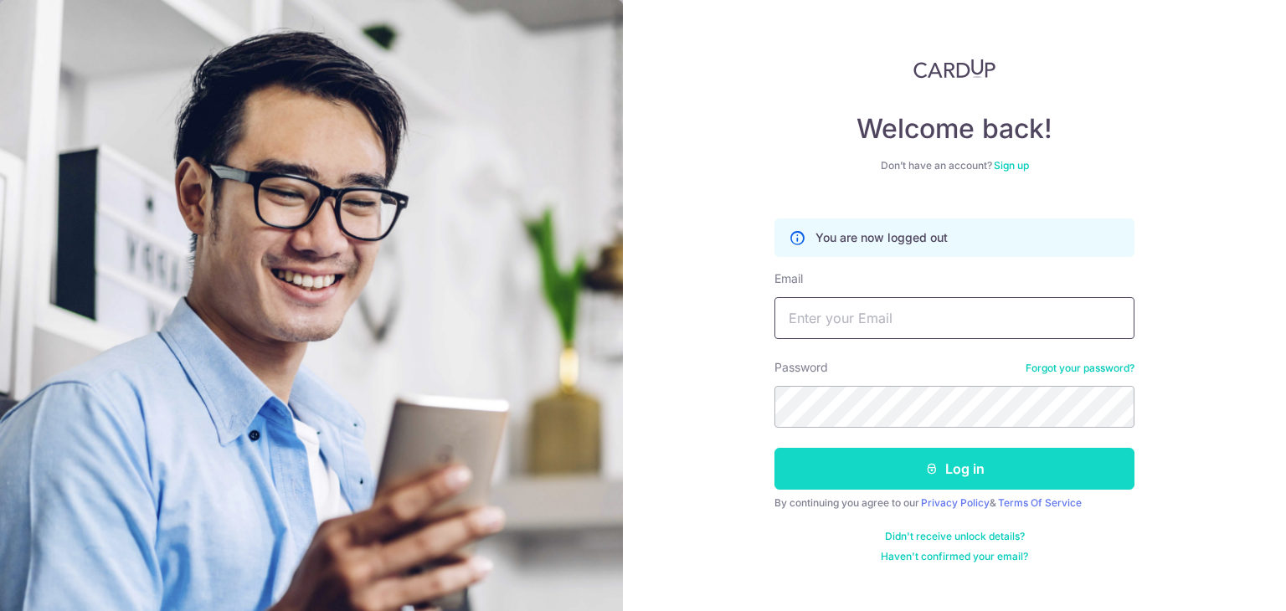
type input "[EMAIL_ADDRESS][DOMAIN_NAME]"
click at [805, 459] on button "Log in" at bounding box center [954, 469] width 360 height 42
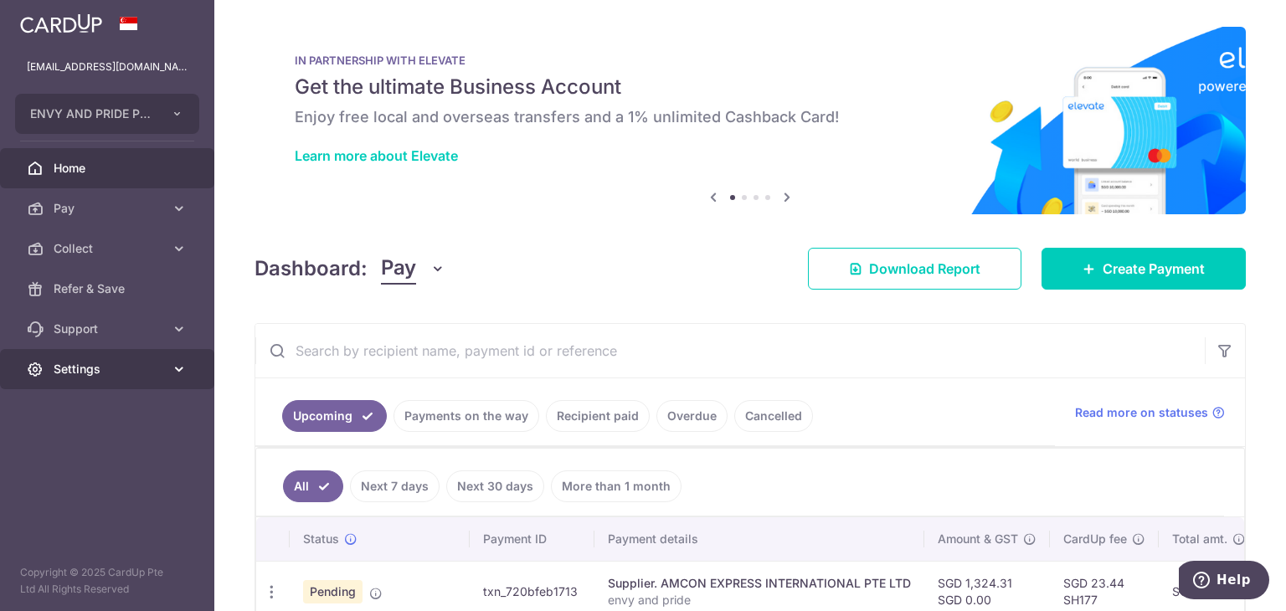
drag, startPoint x: 0, startPoint y: 0, endPoint x: 151, endPoint y: 362, distance: 392.4
click at [151, 362] on span "Settings" at bounding box center [109, 369] width 110 height 17
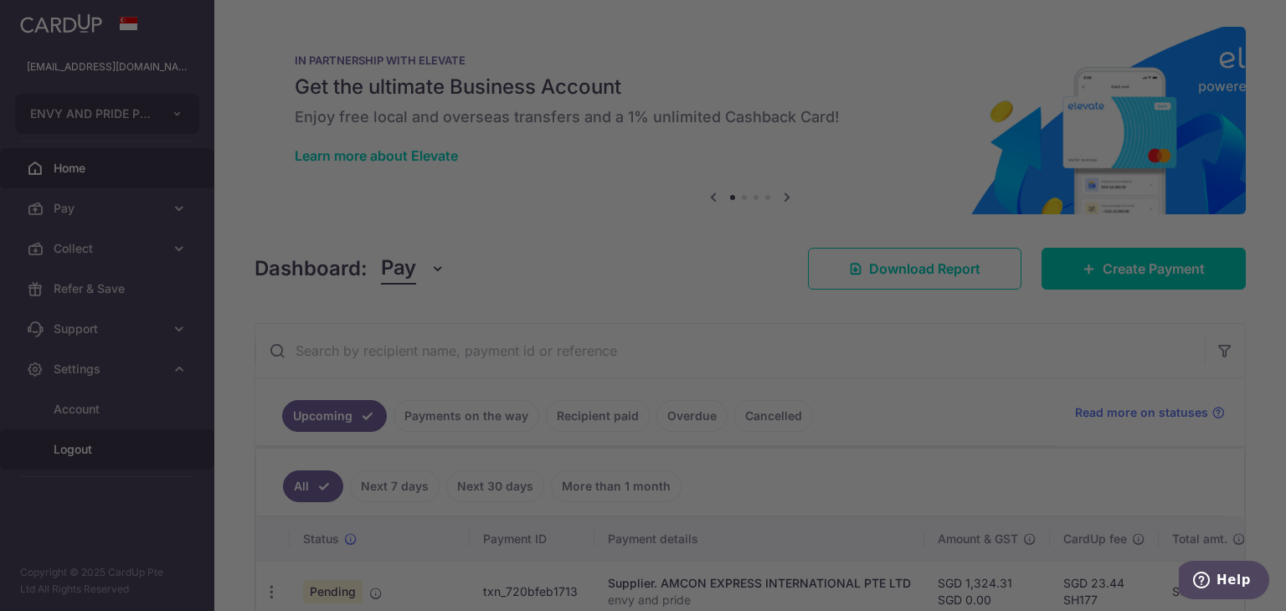
click at [120, 444] on div at bounding box center [649, 308] width 1298 height 617
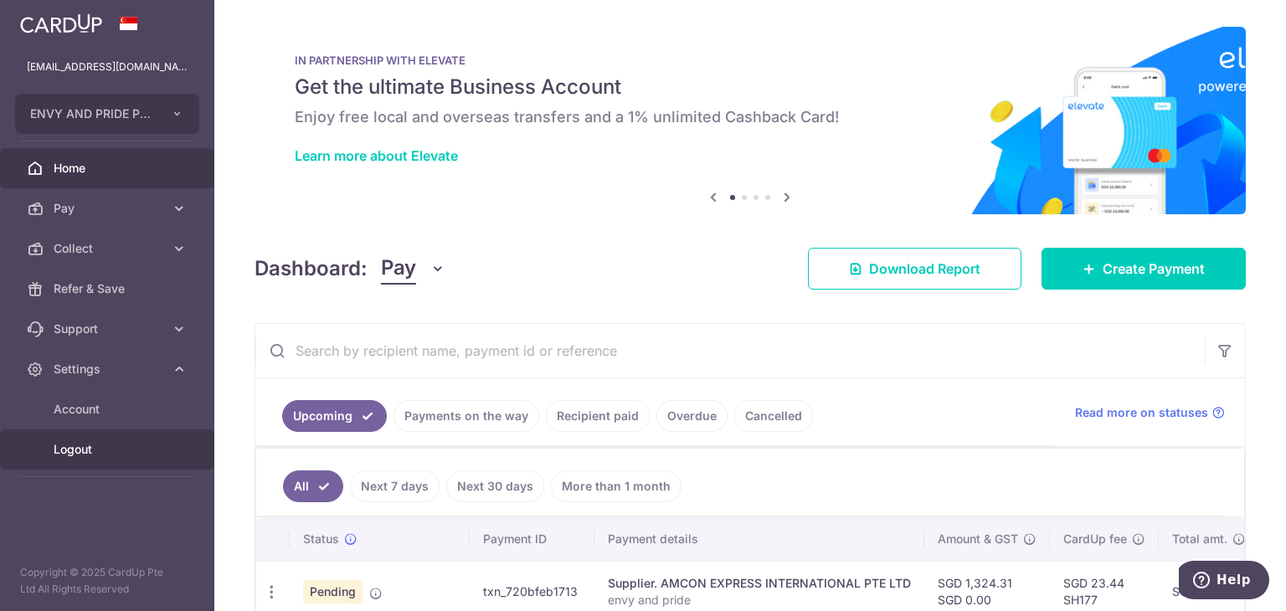
click at [90, 459] on link "Logout" at bounding box center [107, 449] width 214 height 40
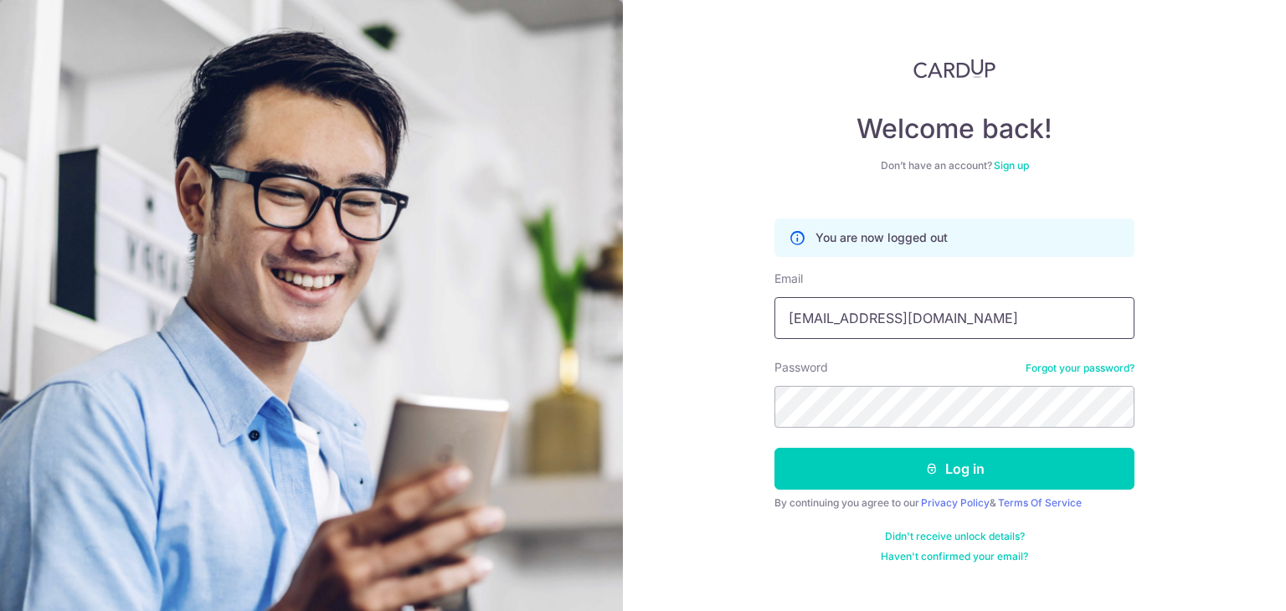
click at [937, 321] on input "[EMAIL_ADDRESS][DOMAIN_NAME]" at bounding box center [954, 318] width 360 height 42
type input "[PERSON_NAME][EMAIL_ADDRESS][DOMAIN_NAME]"
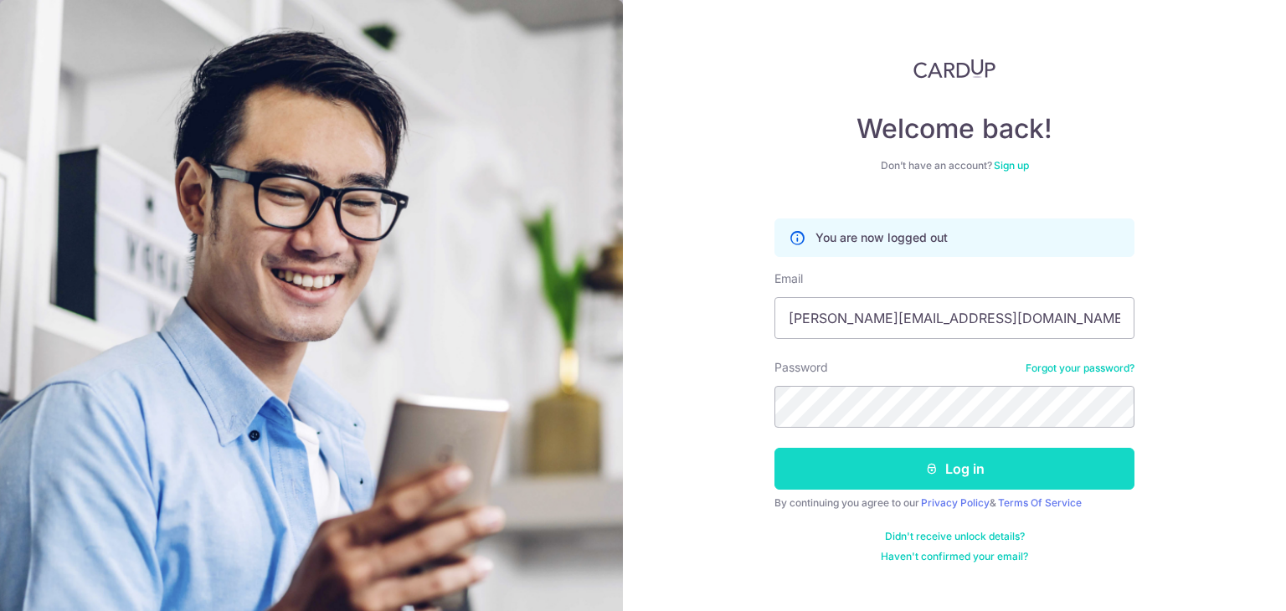
click at [941, 464] on button "Log in" at bounding box center [954, 469] width 360 height 42
